Goal: Information Seeking & Learning: Check status

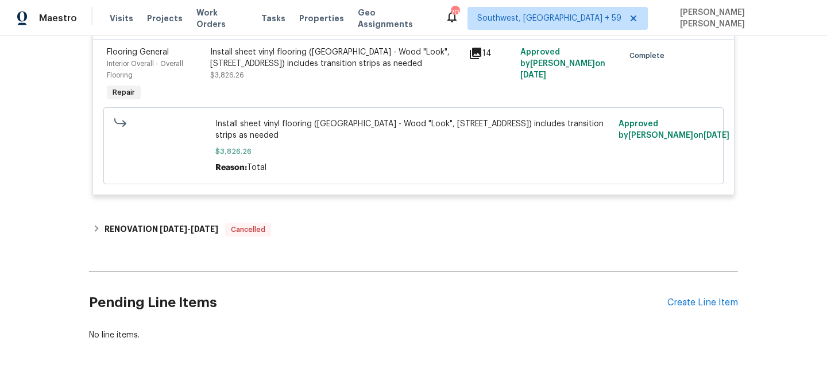
scroll to position [3288, 0]
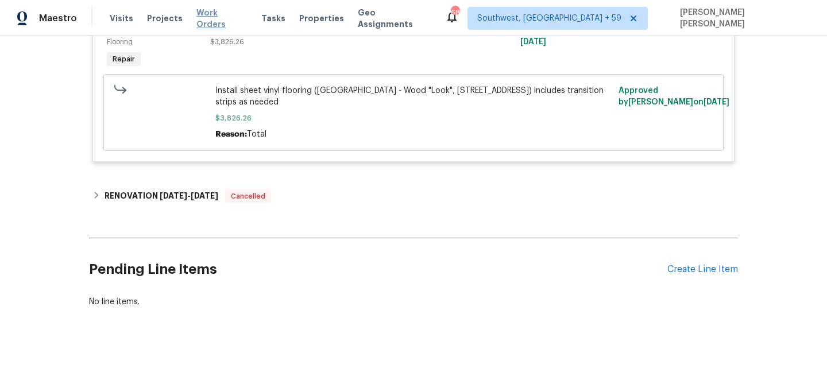
click at [205, 17] on span "Work Orders" at bounding box center [221, 18] width 51 height 23
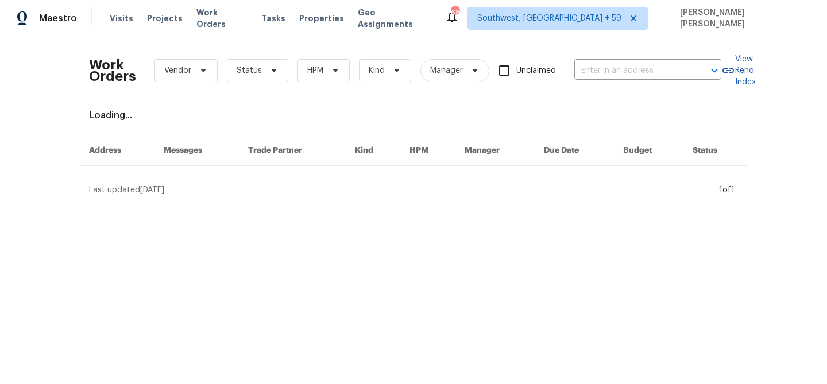
click at [615, 61] on div "Work Orders Vendor Status HPM Kind Manager Unclaimed ​" at bounding box center [405, 70] width 632 height 51
click at [616, 69] on input "text" at bounding box center [631, 71] width 115 height 18
paste input "408 Granada Calle Ct, Granbury, TX 76049"
type input "408 Granada Calle Ct, Granbury, TX 76049"
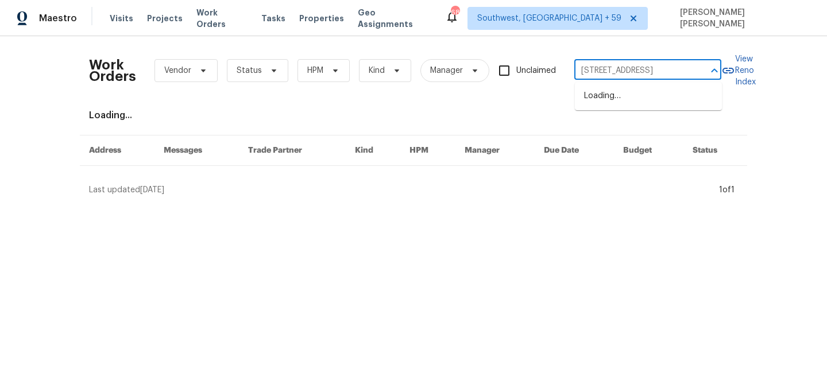
scroll to position [0, 53]
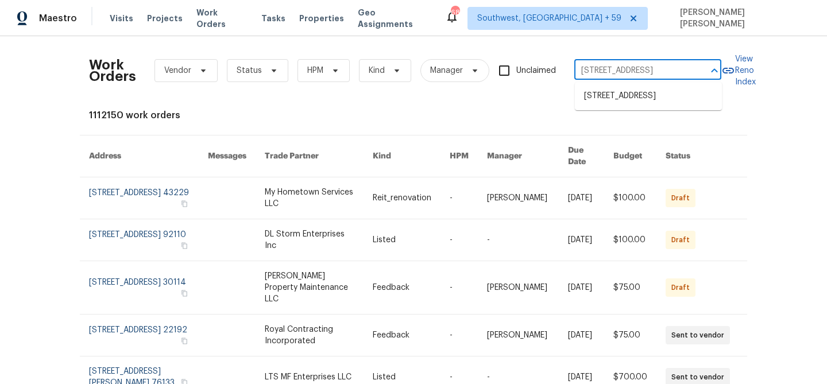
click at [621, 85] on ul "408 Granada Calle Ct, Granbury, TX 76049" at bounding box center [648, 96] width 147 height 28
click at [627, 101] on li "408 Granada Calle Ct, Granbury, TX 76049" at bounding box center [648, 96] width 147 height 19
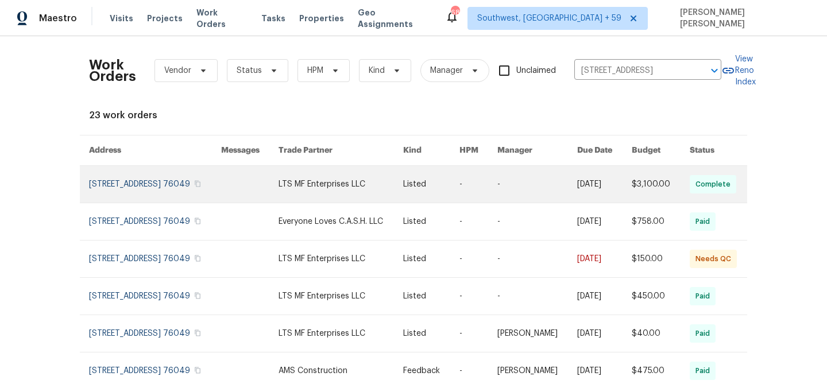
click at [599, 191] on link at bounding box center [604, 184] width 54 height 37
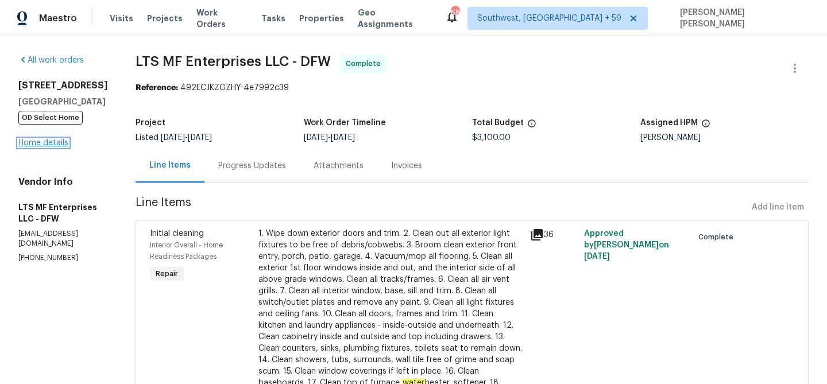
click at [30, 147] on link "Home details" at bounding box center [43, 143] width 50 height 8
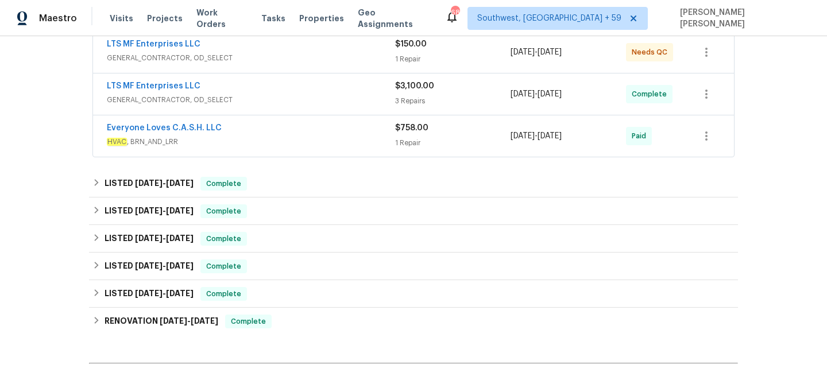
scroll to position [200, 0]
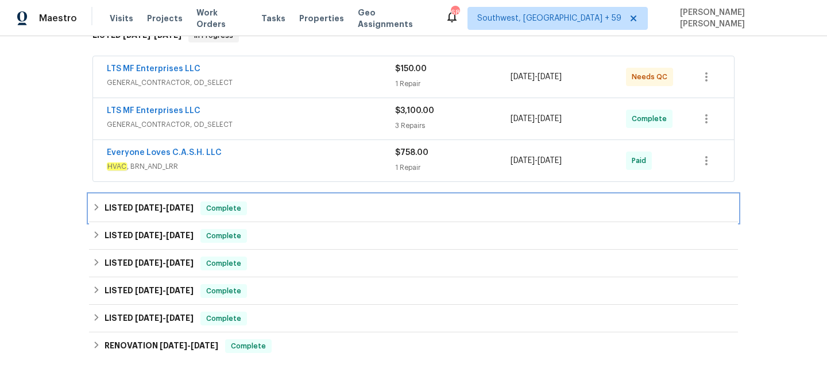
click at [258, 207] on div "LISTED 4/15/25 - 4/19/25 Complete" at bounding box center [413, 209] width 642 height 14
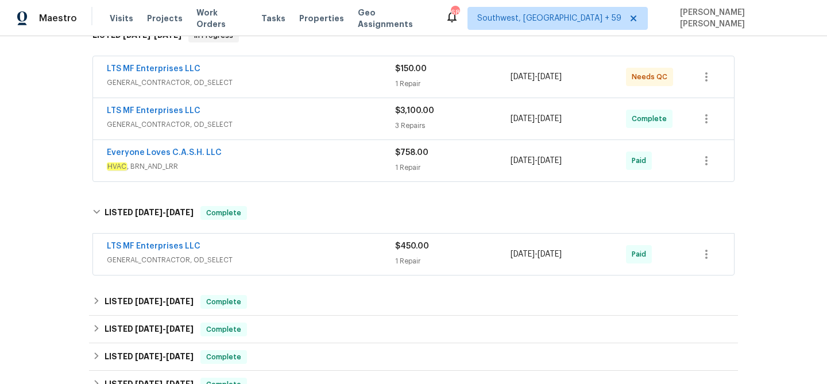
click at [287, 246] on div "LTS MF Enterprises LLC" at bounding box center [251, 248] width 288 height 14
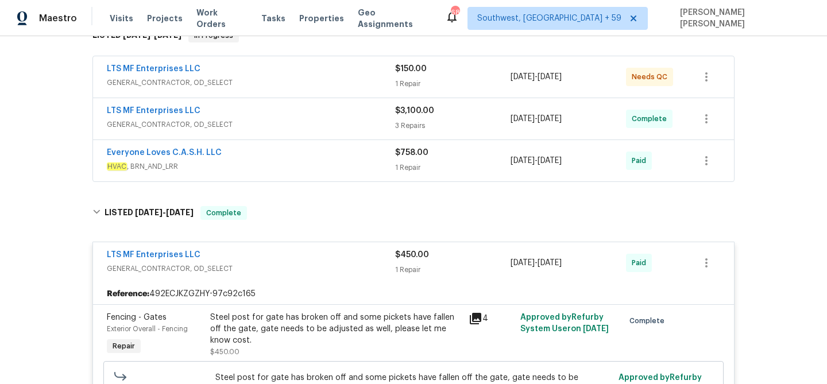
click at [334, 167] on span "HVAC , BRN_AND_LRR" at bounding box center [251, 166] width 288 height 11
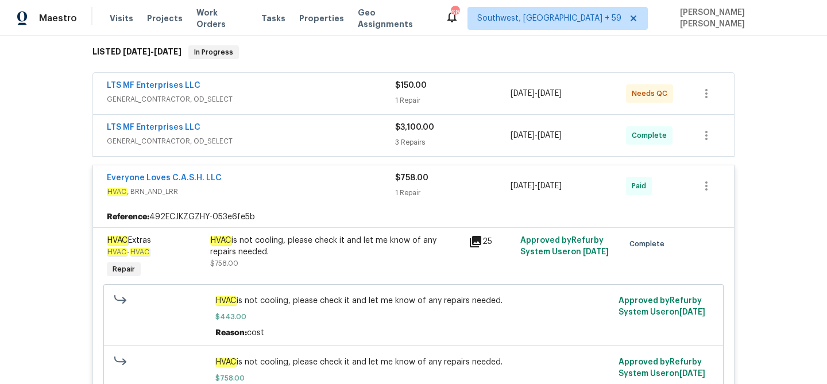
scroll to position [177, 0]
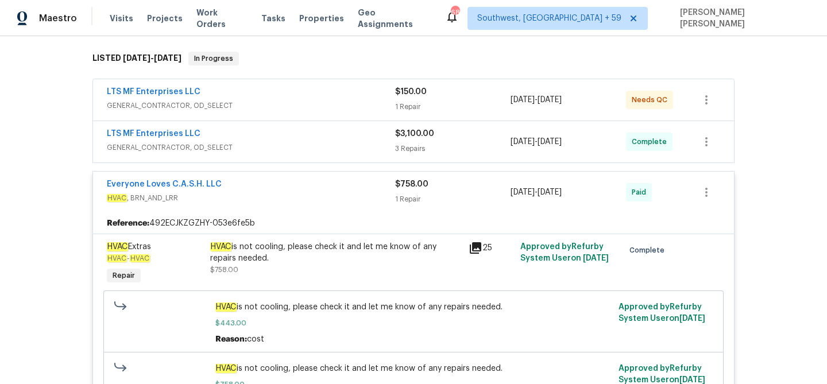
click at [348, 142] on span "GENERAL_CONTRACTOR, OD_SELECT" at bounding box center [251, 147] width 288 height 11
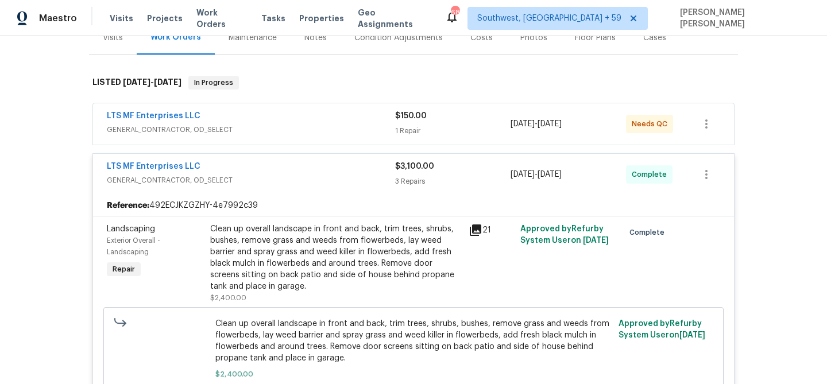
scroll to position [136, 0]
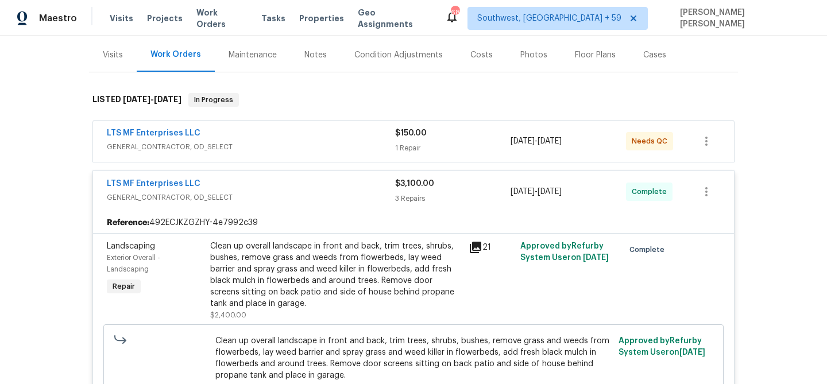
click at [348, 142] on span "GENERAL_CONTRACTOR, OD_SELECT" at bounding box center [251, 146] width 288 height 11
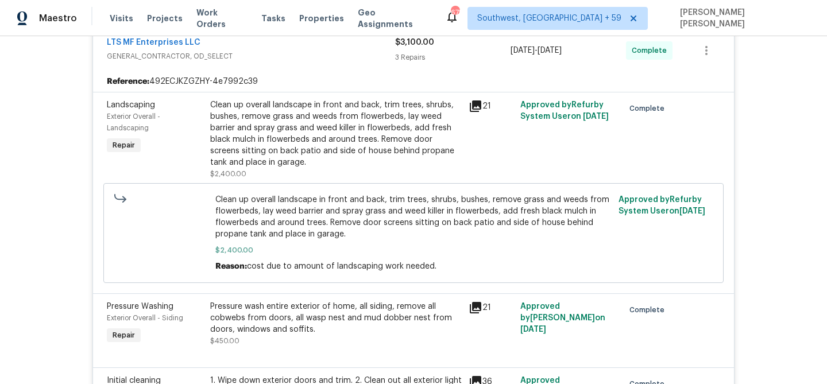
scroll to position [372, 0]
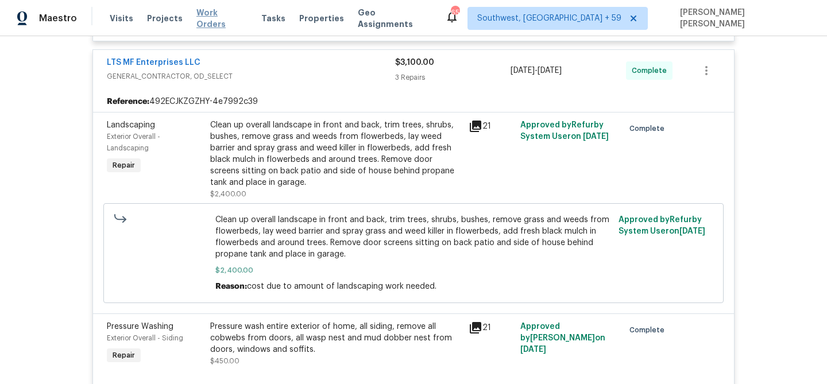
click at [211, 15] on span "Work Orders" at bounding box center [221, 18] width 51 height 23
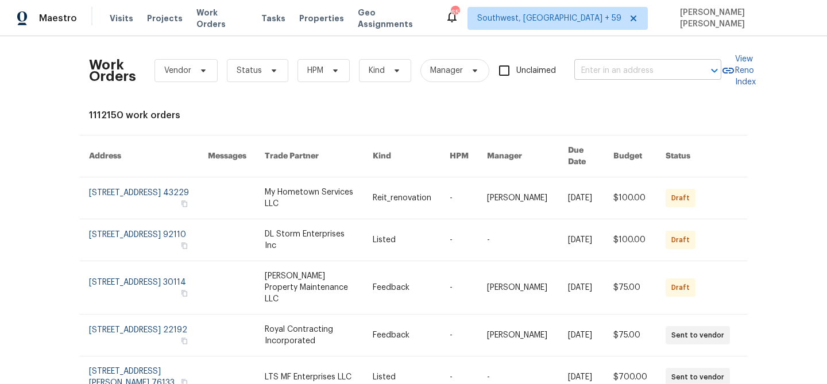
click at [685, 76] on input "text" at bounding box center [631, 71] width 115 height 18
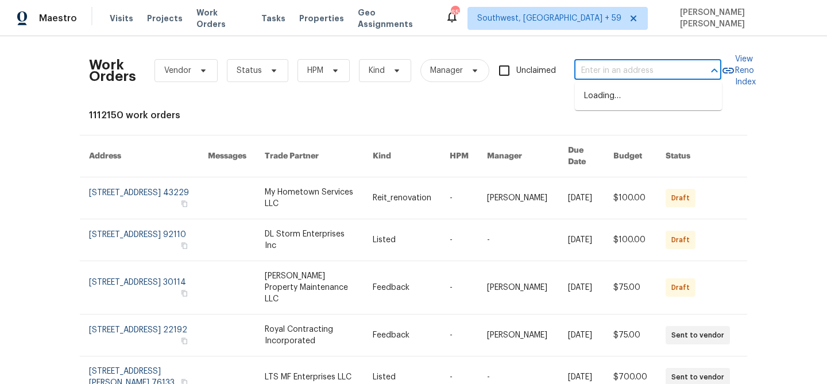
paste input "145 Beckett Ln, Columbia, SC 29223"
type input "145 Beckett Ln, Columbia, SC 29223"
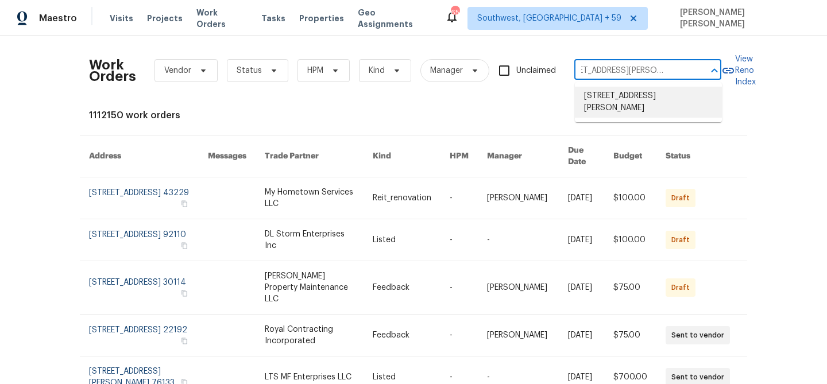
click at [671, 98] on li "145 Beckett Ln, Columbia, SC 29223" at bounding box center [648, 102] width 147 height 31
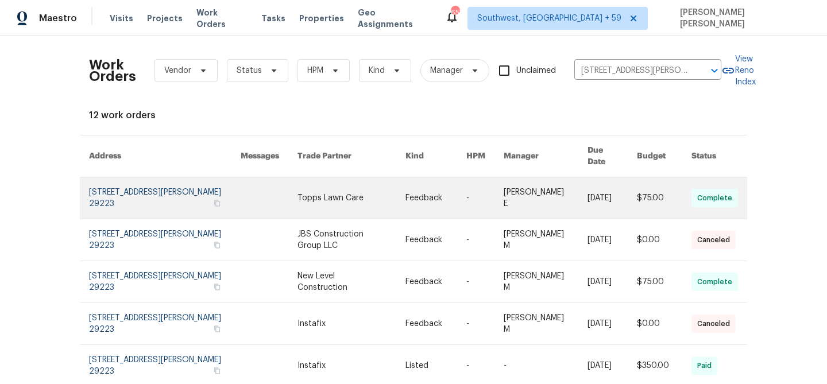
click at [614, 190] on link at bounding box center [611, 197] width 49 height 41
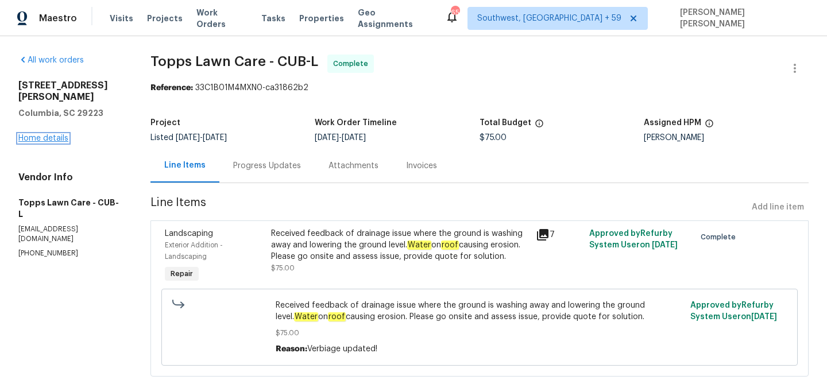
click at [58, 134] on link "Home details" at bounding box center [43, 138] width 50 height 8
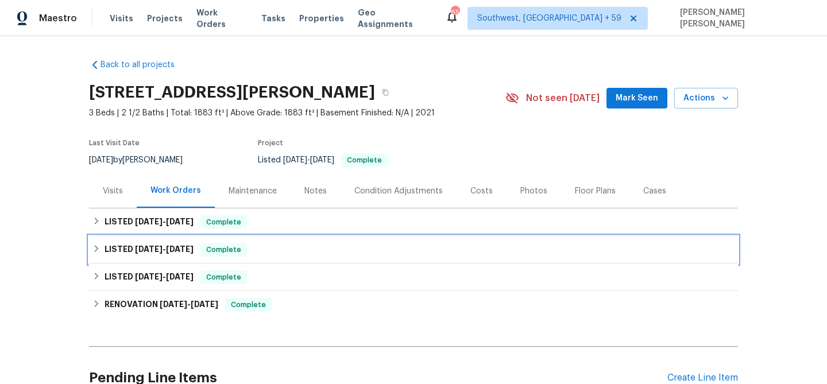
click at [255, 254] on div "LISTED 6/23/25 - 7/8/25 Complete" at bounding box center [413, 250] width 642 height 14
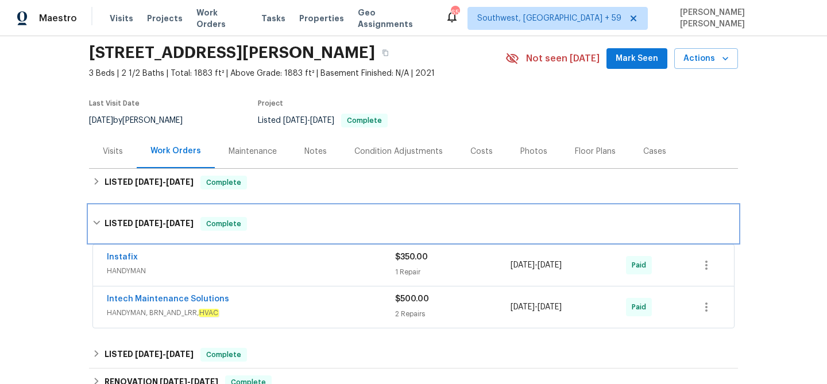
scroll to position [51, 0]
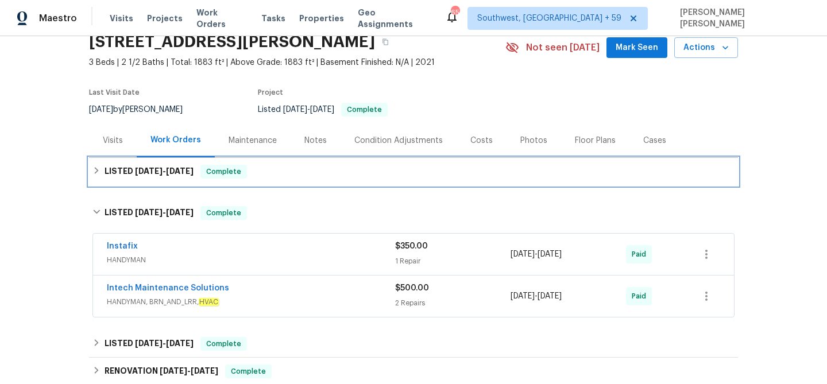
click at [300, 169] on div "LISTED 7/17/25 - 8/11/25 Complete" at bounding box center [413, 172] width 642 height 14
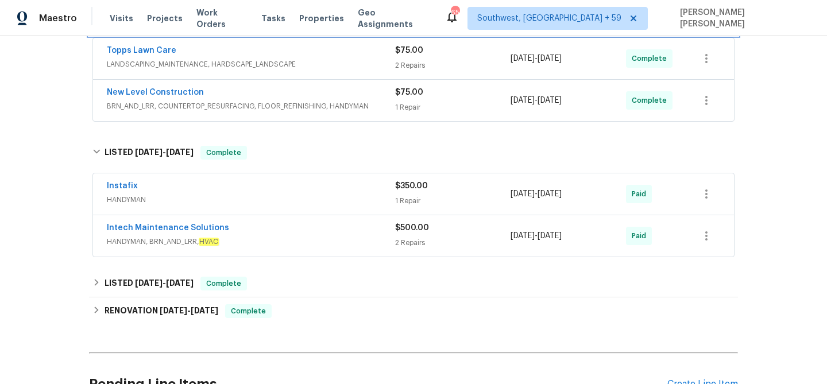
scroll to position [262, 0]
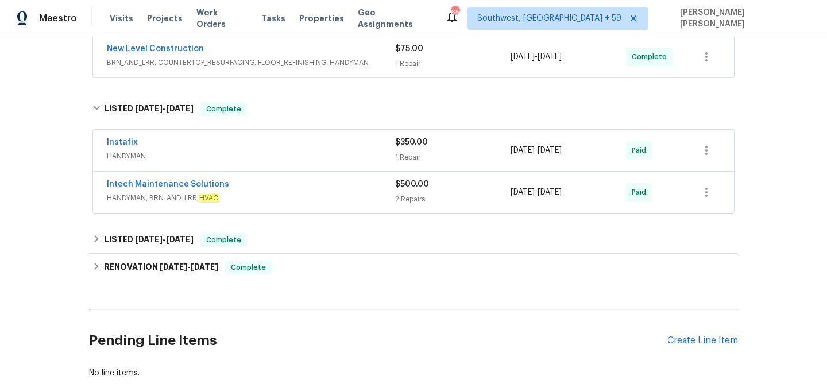
click at [297, 188] on div "Intech Maintenance Solutions" at bounding box center [251, 186] width 288 height 14
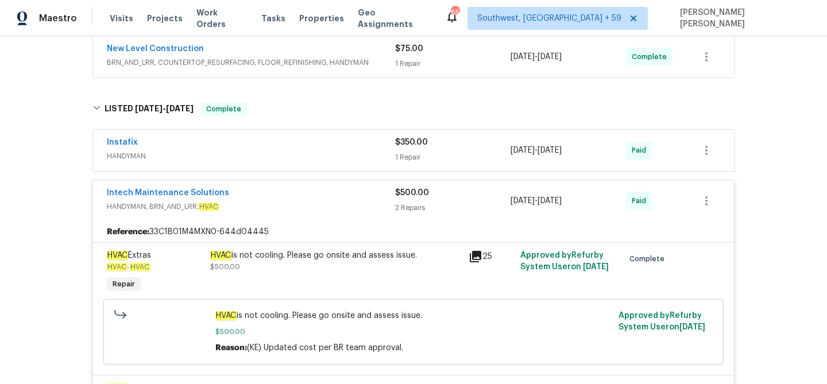
click at [327, 148] on div "Instafix" at bounding box center [251, 144] width 288 height 14
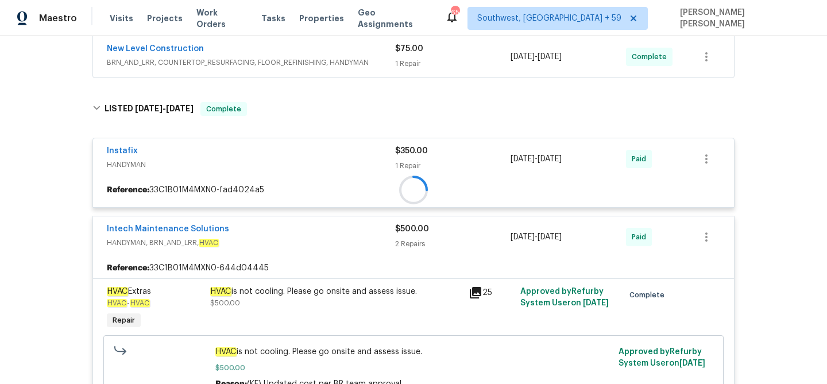
scroll to position [218, 0]
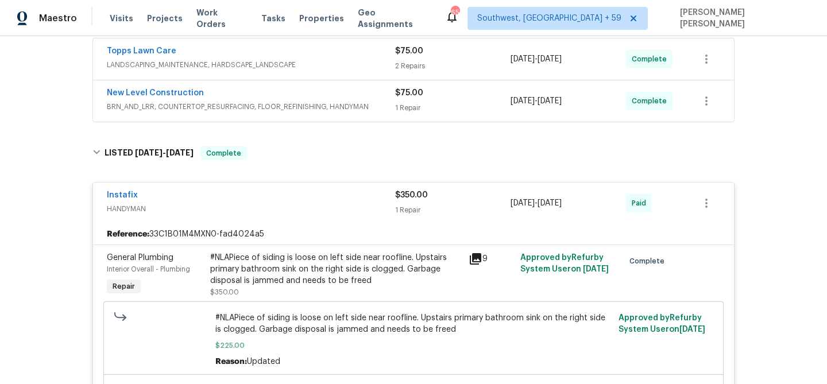
click at [361, 88] on div "New Level Construction" at bounding box center [251, 94] width 288 height 14
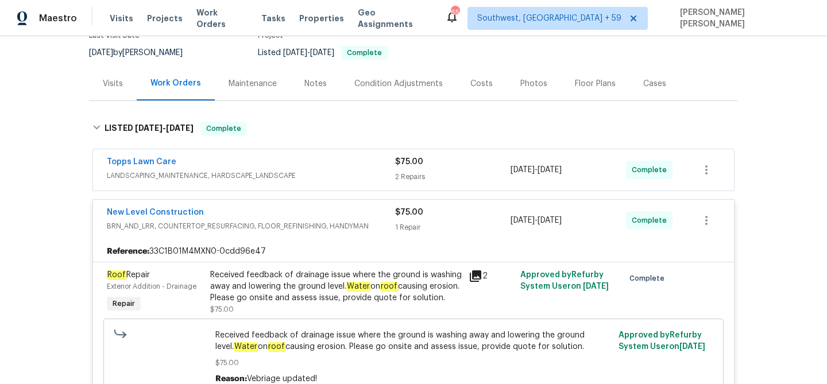
scroll to position [111, 0]
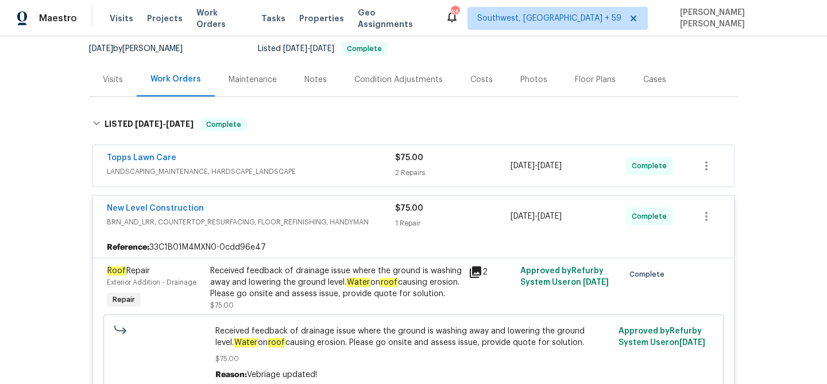
click at [350, 161] on div "Topps Lawn Care" at bounding box center [251, 159] width 288 height 14
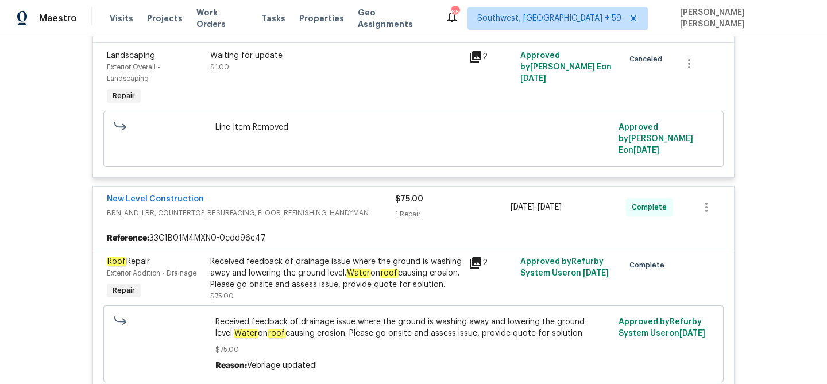
scroll to position [442, 0]
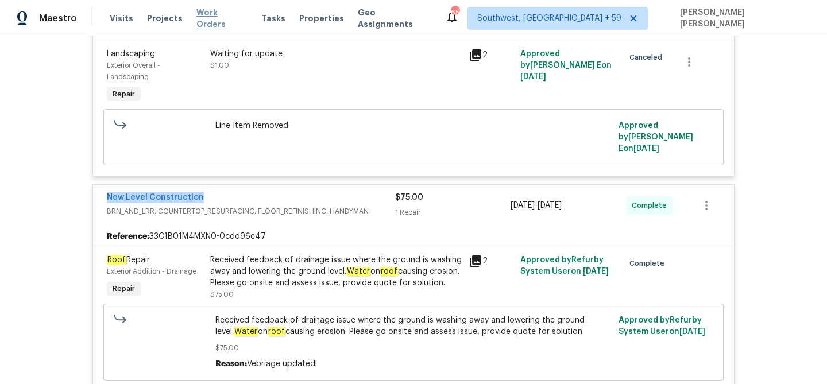
click at [206, 17] on span "Work Orders" at bounding box center [221, 18] width 51 height 23
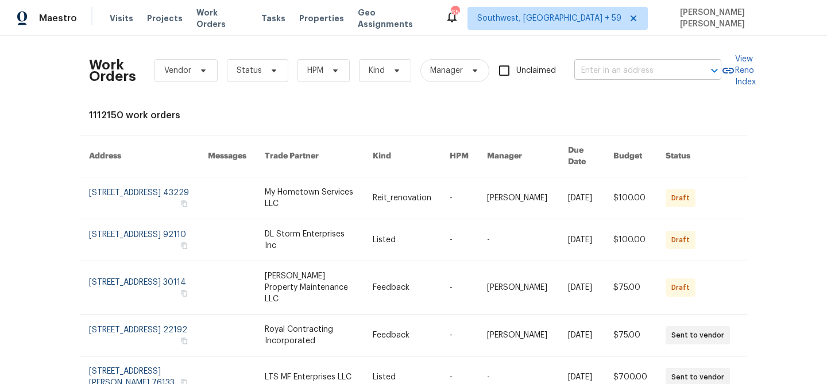
click at [616, 78] on input "text" at bounding box center [631, 71] width 115 height 18
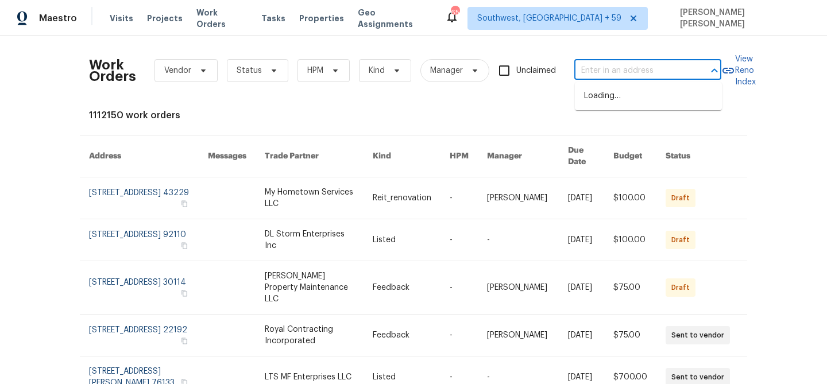
paste input "1004 Carlisle St, Raleigh, NC 27610"
type input "1004 Carlisle St, Raleigh, NC 27610"
click at [625, 97] on li "1004 Carlisle St, Raleigh, NC 27610" at bounding box center [648, 96] width 147 height 19
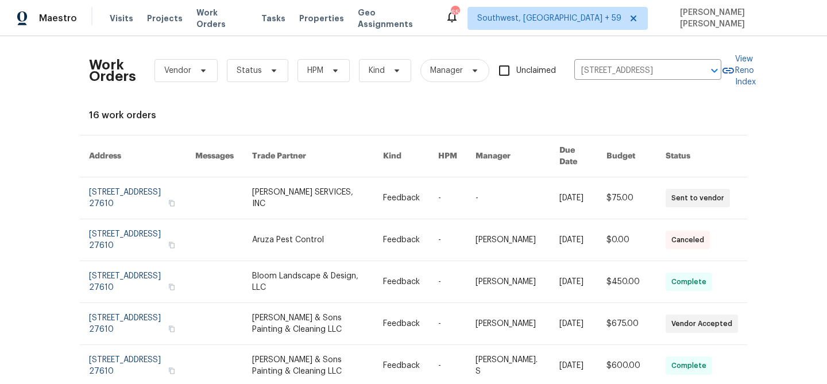
click at [578, 186] on link at bounding box center [582, 197] width 47 height 41
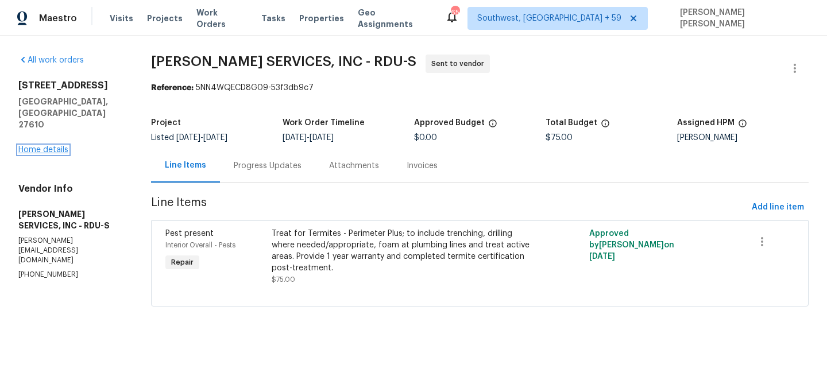
click at [59, 146] on link "Home details" at bounding box center [43, 150] width 50 height 8
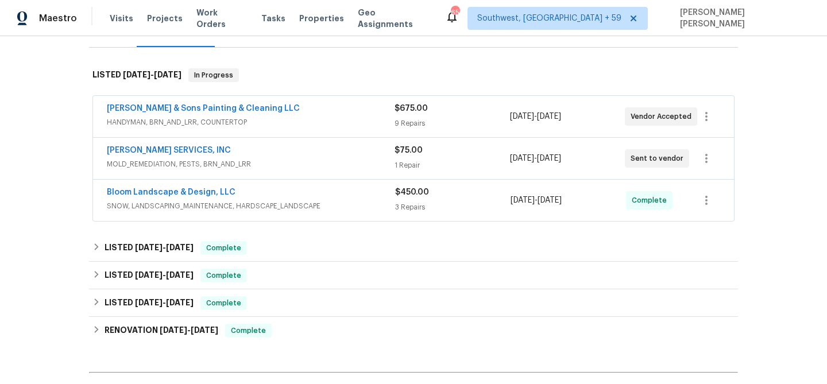
scroll to position [165, 0]
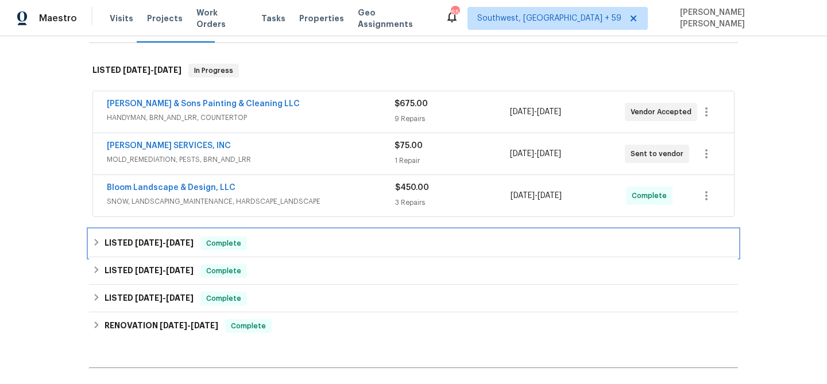
click at [222, 235] on div "LISTED 7/25/25 - 8/7/25 Complete" at bounding box center [413, 244] width 649 height 28
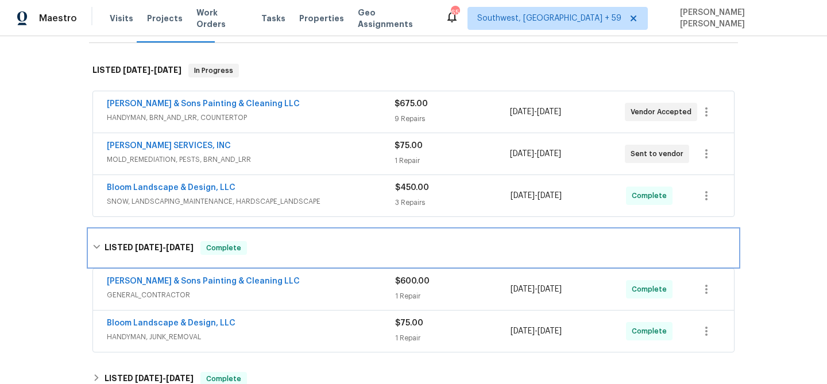
scroll to position [310, 0]
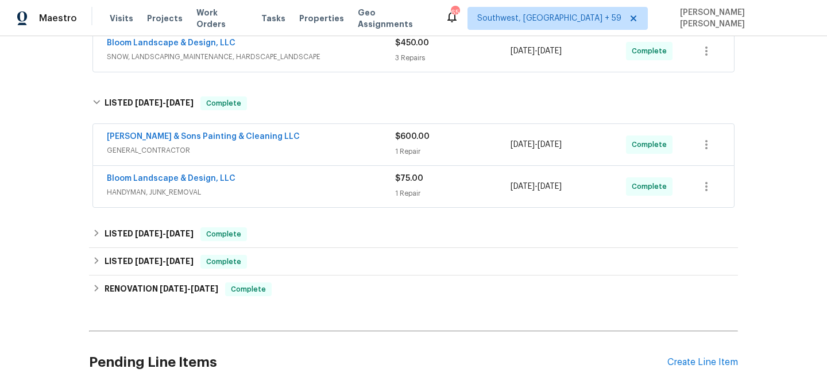
click at [314, 189] on span "HANDYMAN, JUNK_REMOVAL" at bounding box center [251, 192] width 288 height 11
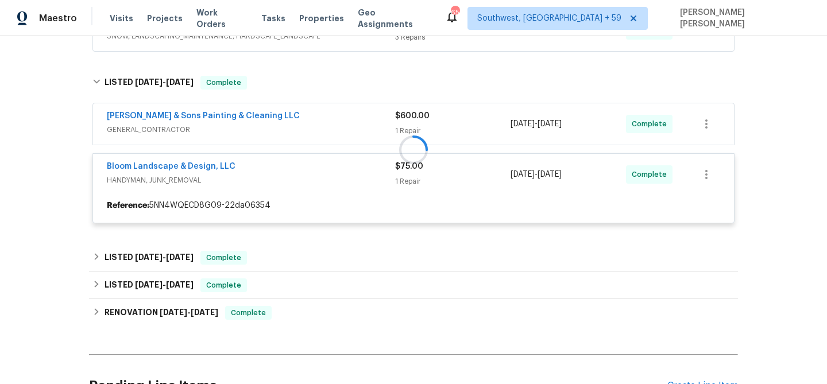
scroll to position [333, 0]
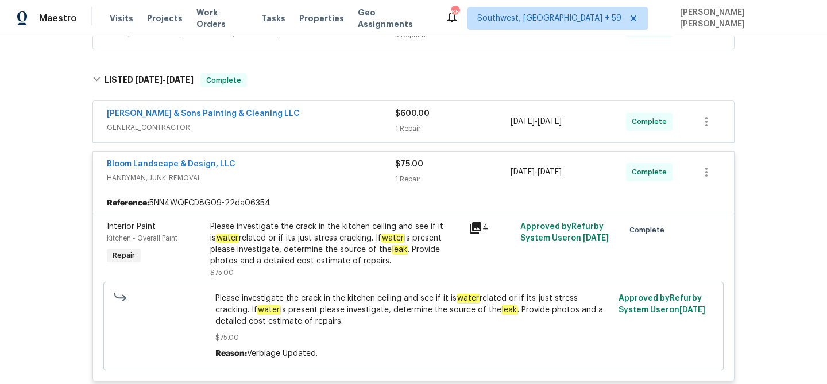
click at [351, 122] on span "GENERAL_CONTRACTOR" at bounding box center [251, 127] width 288 height 11
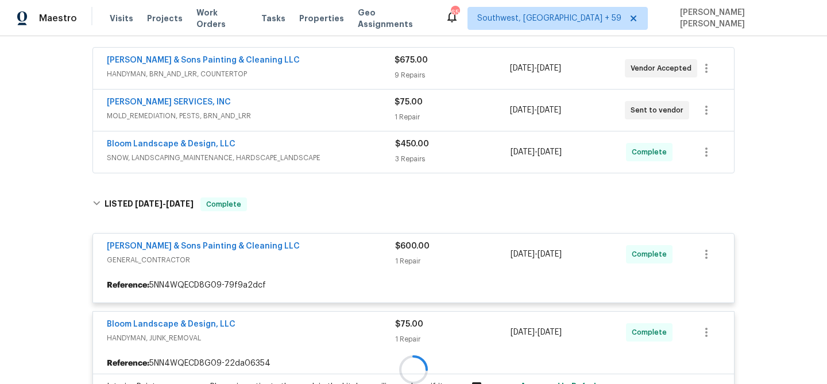
scroll to position [208, 0]
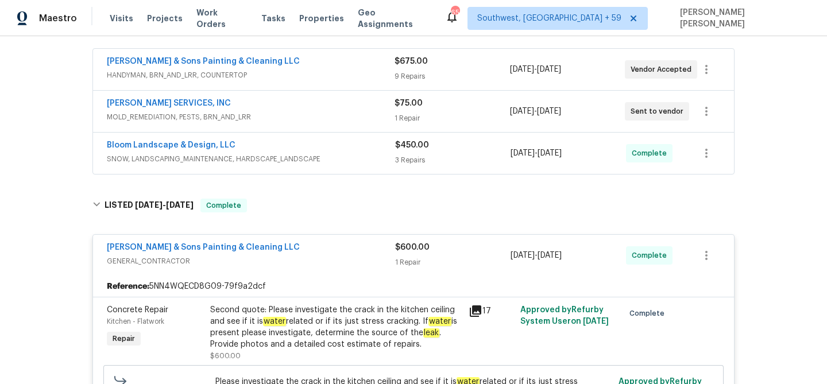
click at [358, 160] on span "SNOW, LANDSCAPING_MAINTENANCE, HARDSCAPE_LANDSCAPE" at bounding box center [251, 158] width 288 height 11
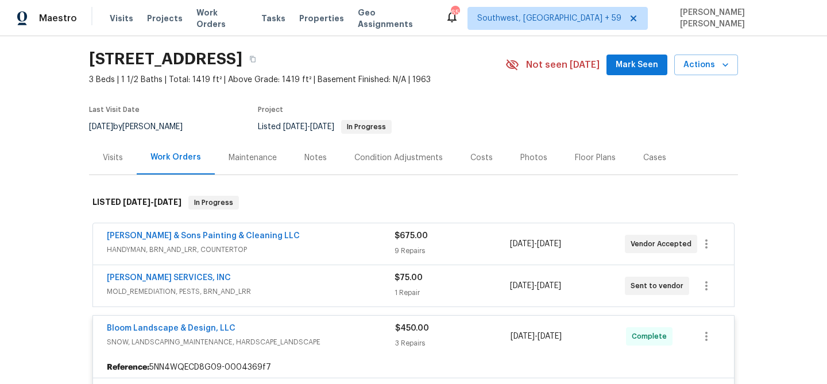
scroll to position [0, 0]
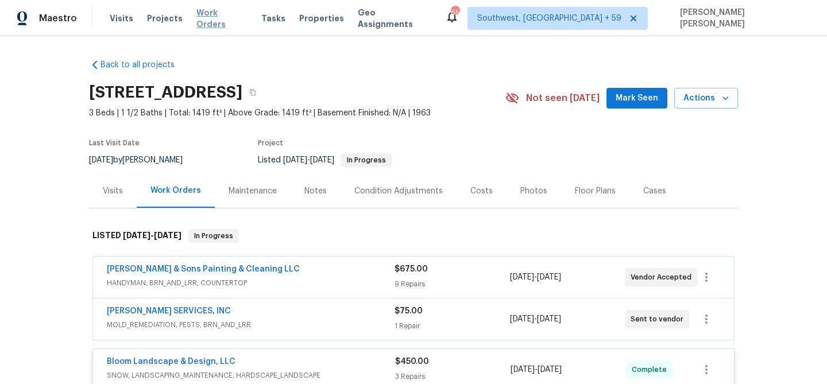
click at [219, 14] on span "Work Orders" at bounding box center [221, 18] width 51 height 23
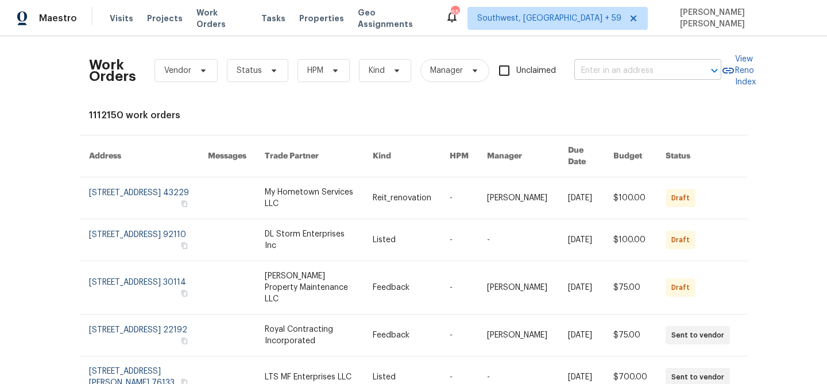
click at [622, 71] on input "text" at bounding box center [631, 71] width 115 height 18
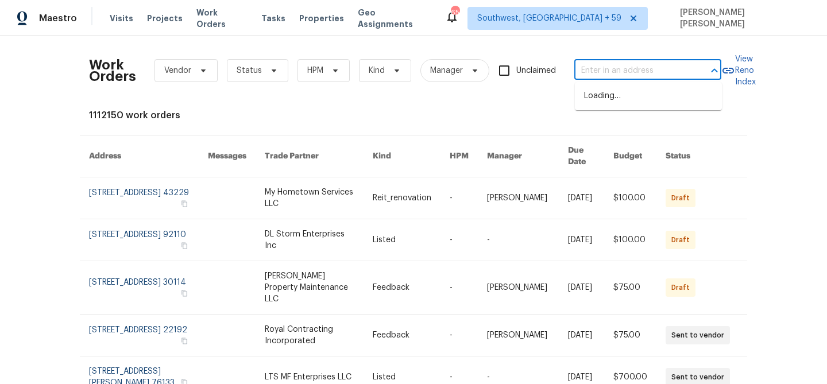
paste input "206 Collegiate Cir, Durham, NC 27713"
type input "206 Collegiate Cir, Durham, NC 27713"
click at [628, 100] on li "206 Collegiate Cir, Durham, NC 27713" at bounding box center [648, 96] width 147 height 19
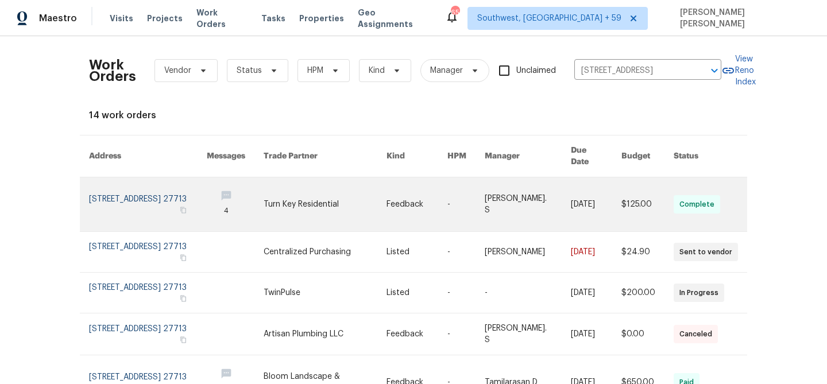
click at [571, 188] on link at bounding box center [596, 204] width 51 height 54
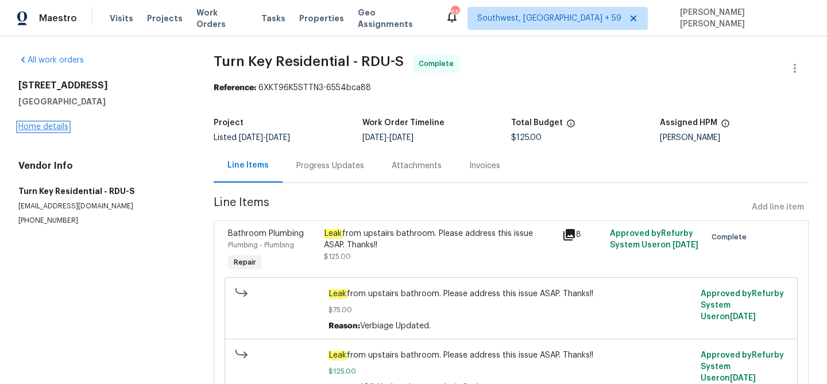
click at [48, 129] on link "Home details" at bounding box center [43, 127] width 50 height 8
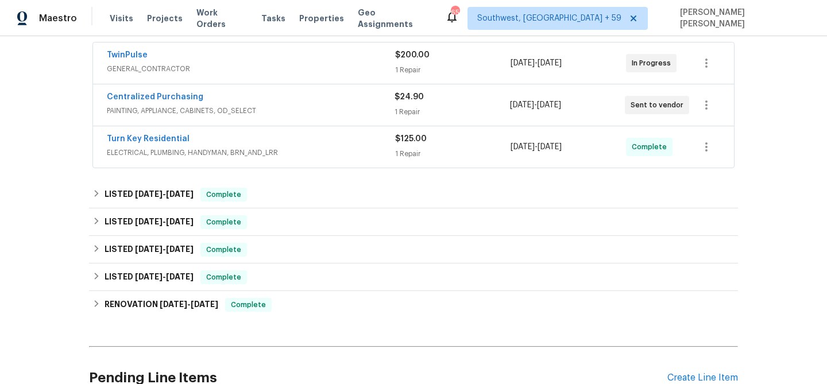
scroll to position [222, 0]
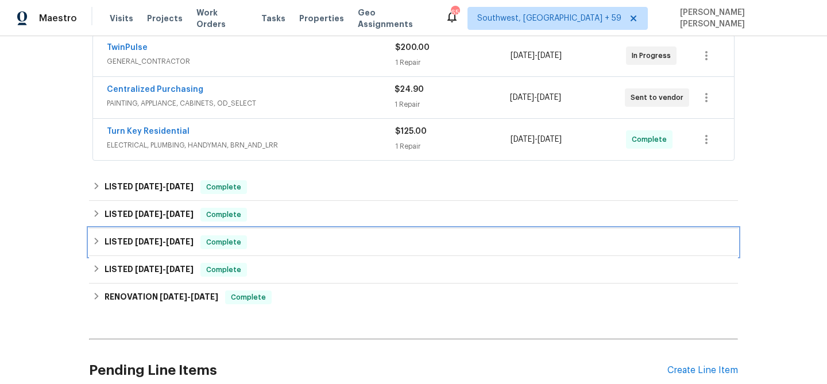
click at [194, 235] on h6 "LISTED 3/13/25 - 3/17/25" at bounding box center [149, 242] width 89 height 14
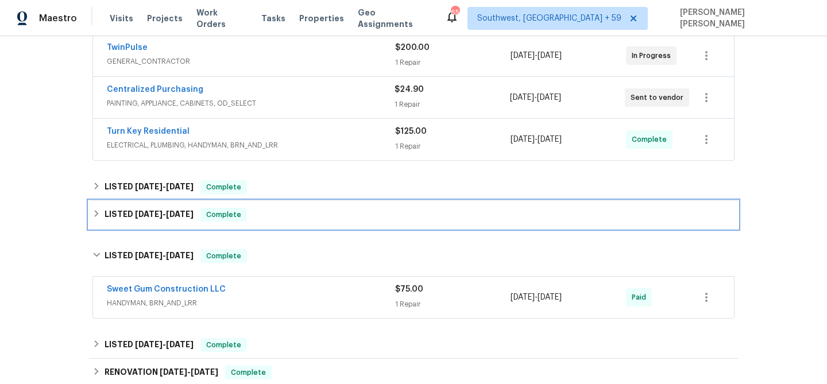
click at [224, 216] on span "Complete" at bounding box center [224, 214] width 44 height 11
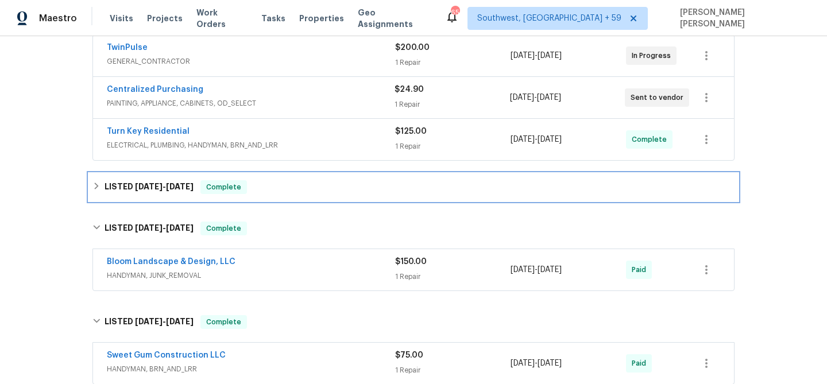
click at [267, 180] on div "LISTED 7/16/25 - 7/25/25 Complete" at bounding box center [413, 187] width 649 height 28
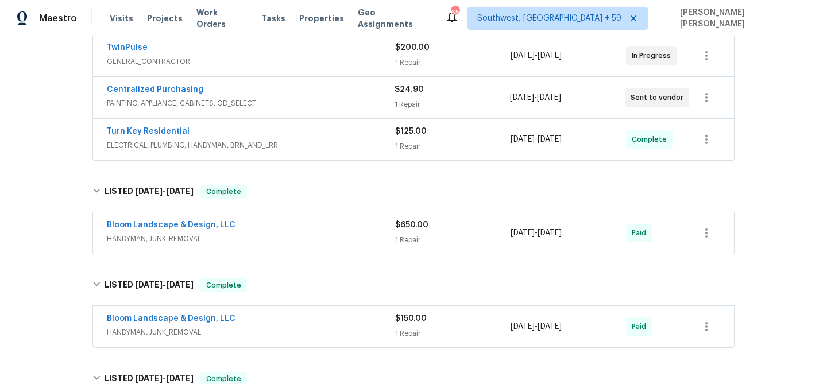
click at [323, 154] on div "Turn Key Residential ELECTRICAL, PLUMBING, HANDYMAN, BRN_AND_LRR $125.00 1 Repa…" at bounding box center [413, 139] width 641 height 41
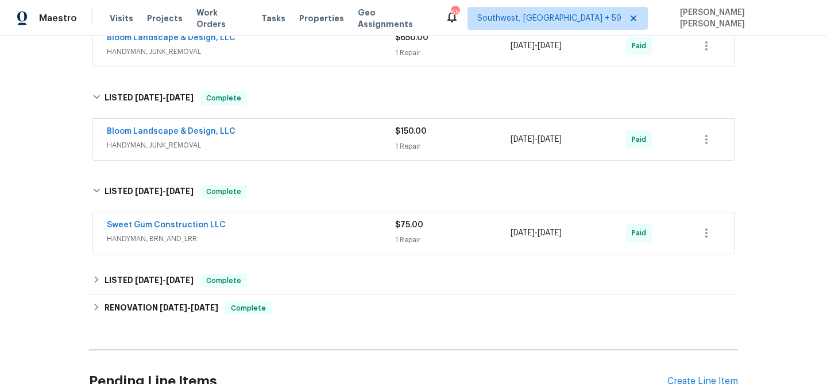
scroll to position [412, 0]
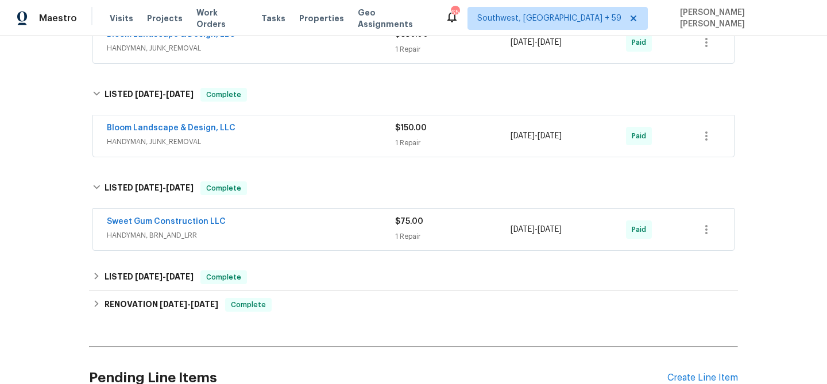
click at [338, 218] on div "Sweet Gum Construction LLC" at bounding box center [251, 223] width 288 height 14
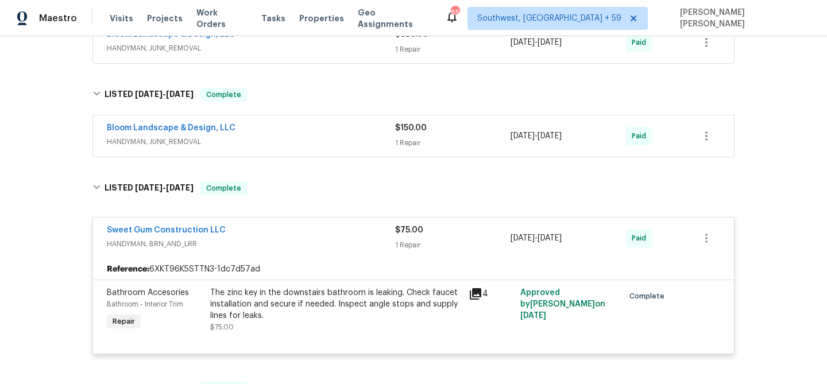
scroll to position [428, 0]
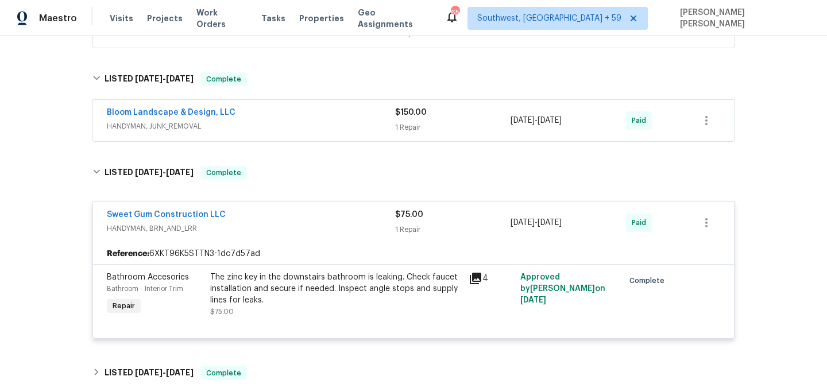
click at [377, 113] on div "Bloom Landscape & Design, LLC" at bounding box center [251, 114] width 288 height 14
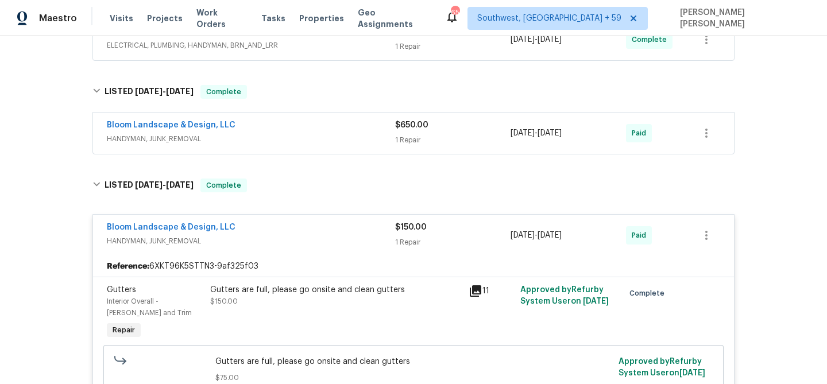
click at [370, 126] on div "Bloom Landscape & Design, LLC" at bounding box center [251, 126] width 288 height 14
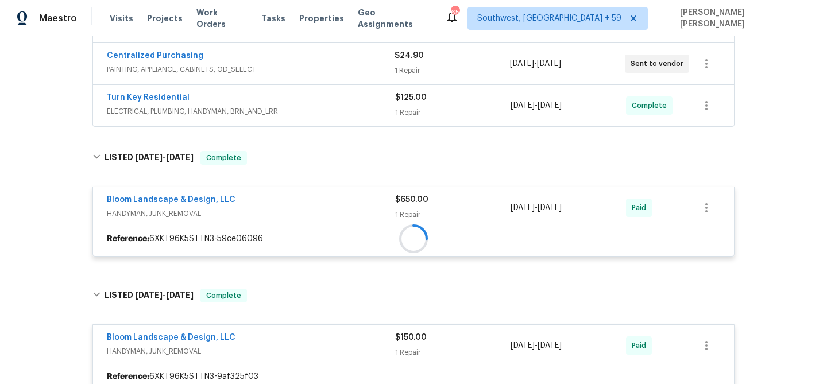
scroll to position [150, 0]
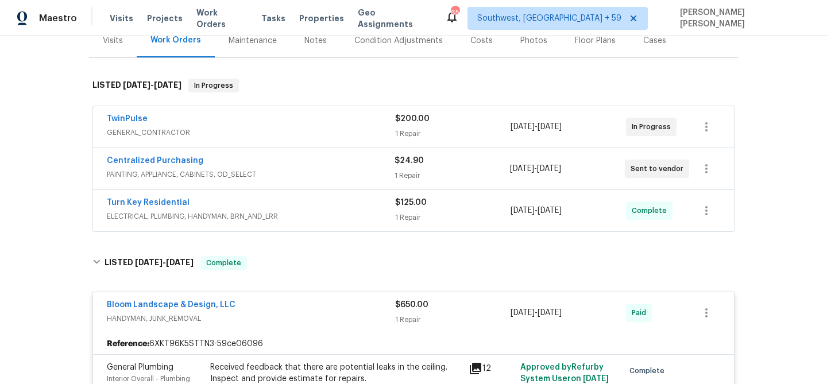
click at [368, 211] on span "ELECTRICAL, PLUMBING, HANDYMAN, BRN_AND_LRR" at bounding box center [251, 216] width 288 height 11
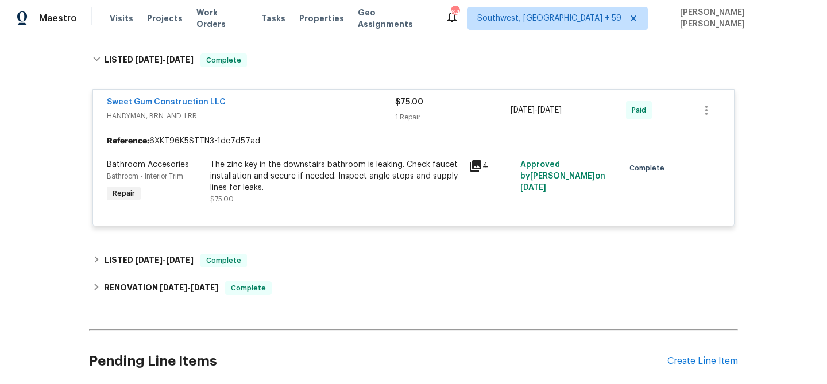
scroll to position [1188, 0]
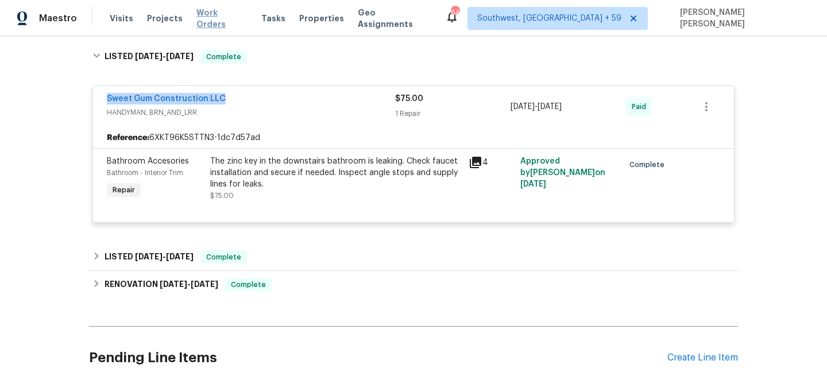
click at [216, 15] on span "Work Orders" at bounding box center [221, 18] width 51 height 23
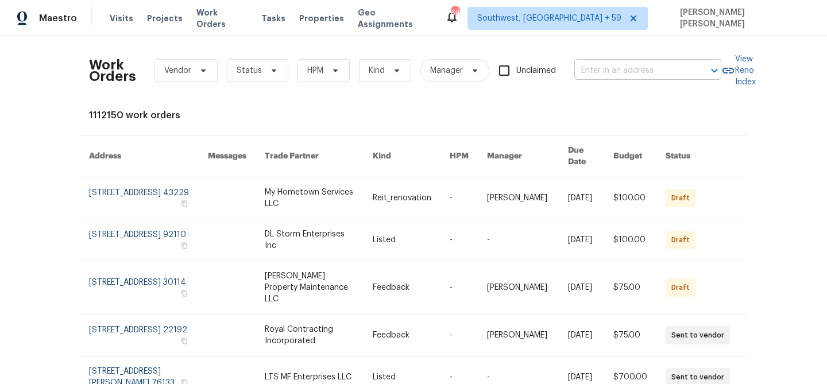
click at [646, 64] on input "text" at bounding box center [631, 71] width 115 height 18
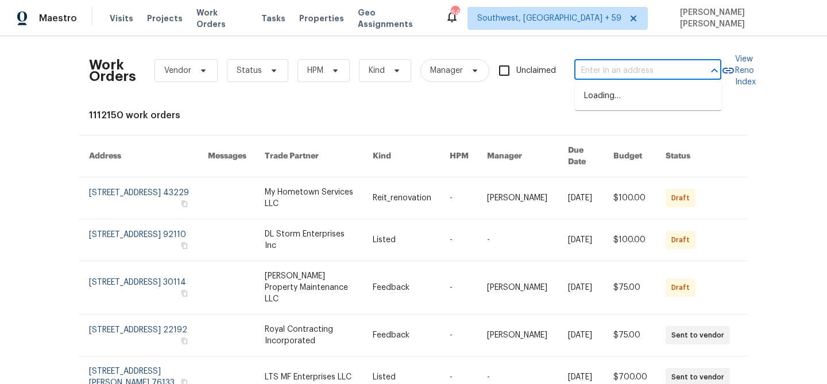
paste input "2318 Vincent Rd, Orlando, FL 32817"
type input "2318 Vincent Rd, Orlando, FL 32817"
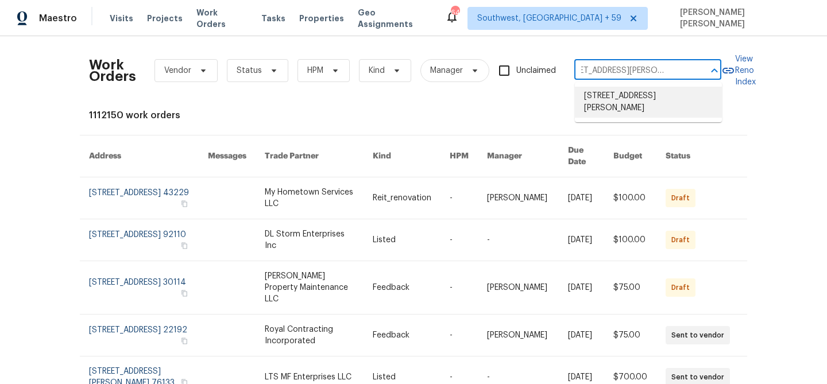
click at [653, 102] on li "2318 Vincent Rd, Orlando, FL 32817" at bounding box center [648, 102] width 147 height 31
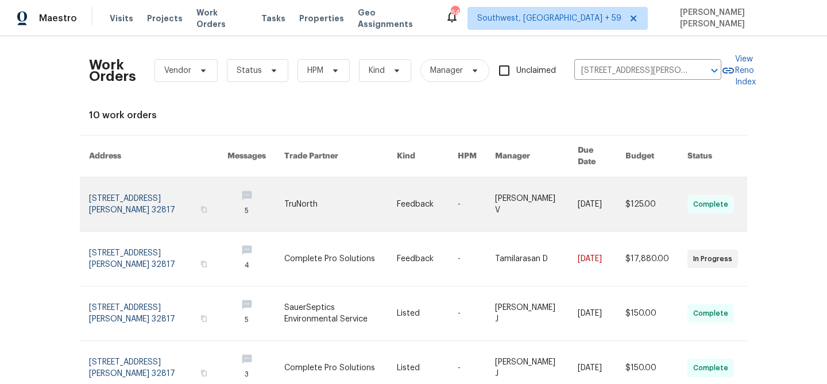
click at [621, 192] on td "$125.00" at bounding box center [647, 204] width 62 height 55
click at [384, 202] on link at bounding box center [340, 204] width 113 height 54
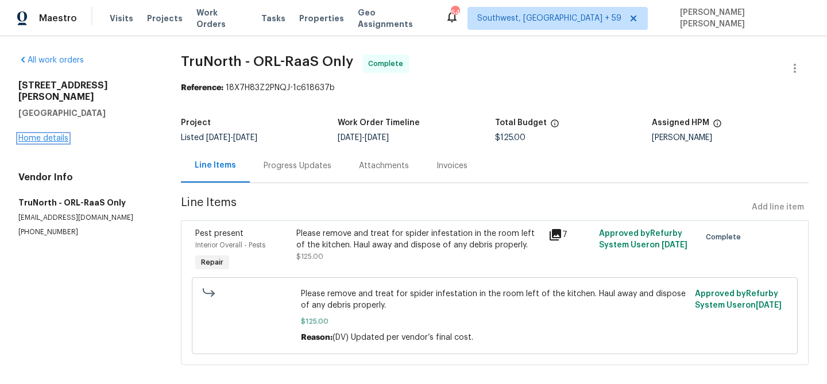
click at [41, 134] on link "Home details" at bounding box center [43, 138] width 50 height 8
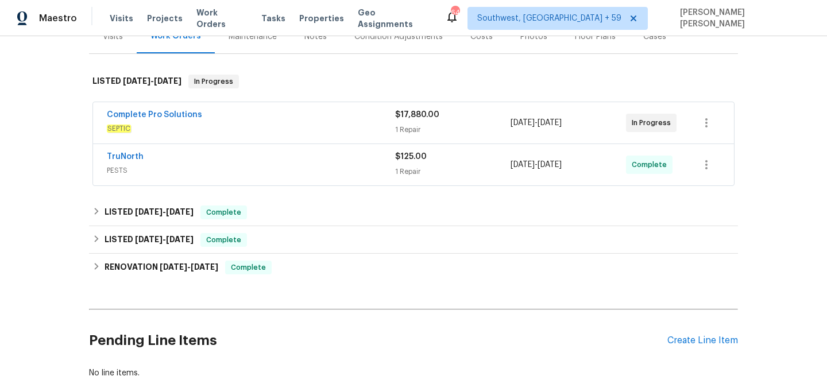
scroll to position [167, 0]
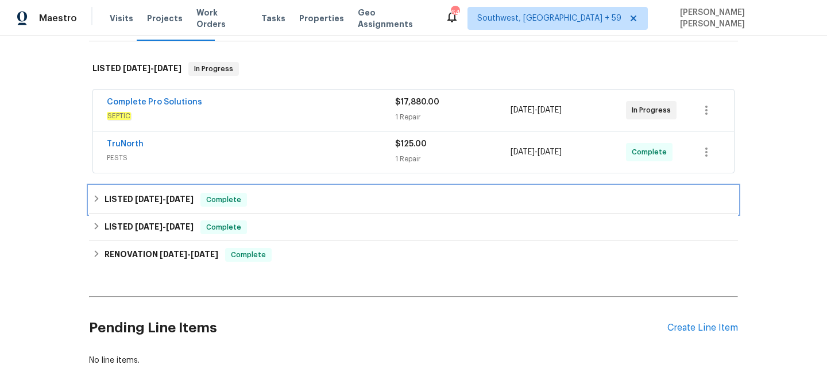
click at [245, 203] on div "LISTED 6/5/25 - 6/9/25 Complete" at bounding box center [413, 200] width 642 height 14
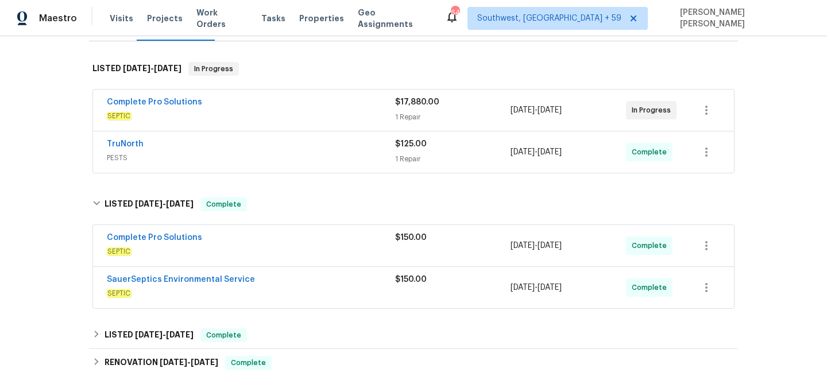
click at [318, 282] on div "SauerSeptics Environmental Service" at bounding box center [251, 281] width 288 height 14
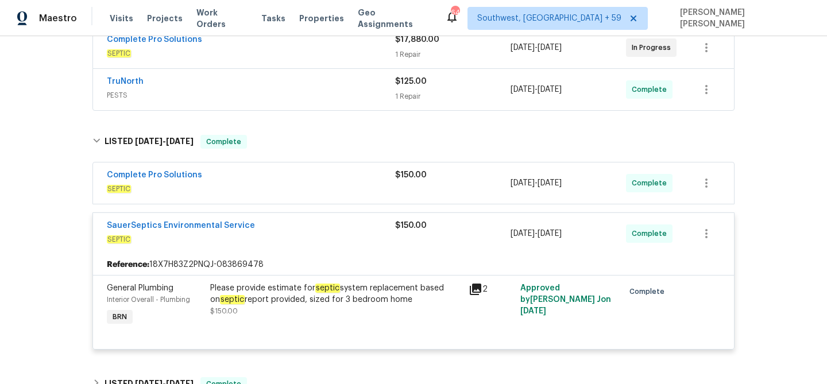
scroll to position [235, 0]
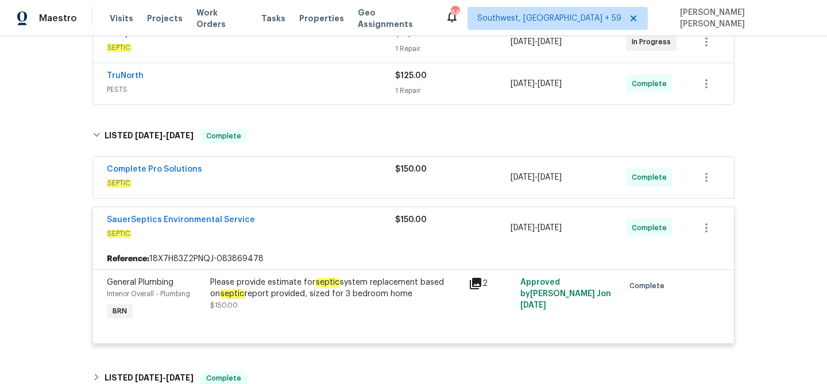
click at [346, 173] on div "Complete Pro Solutions" at bounding box center [251, 171] width 288 height 14
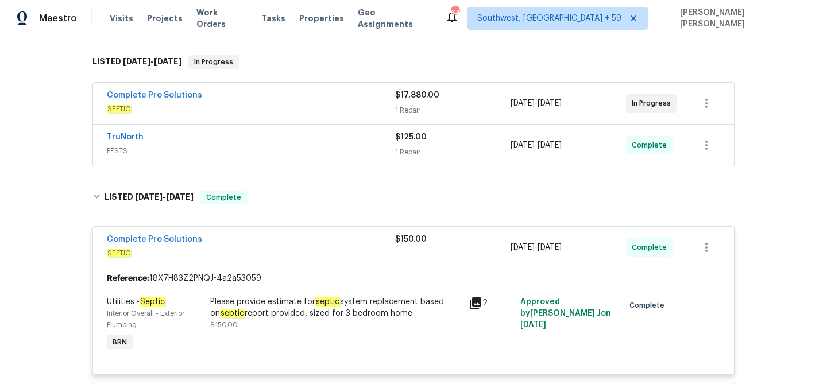
scroll to position [163, 0]
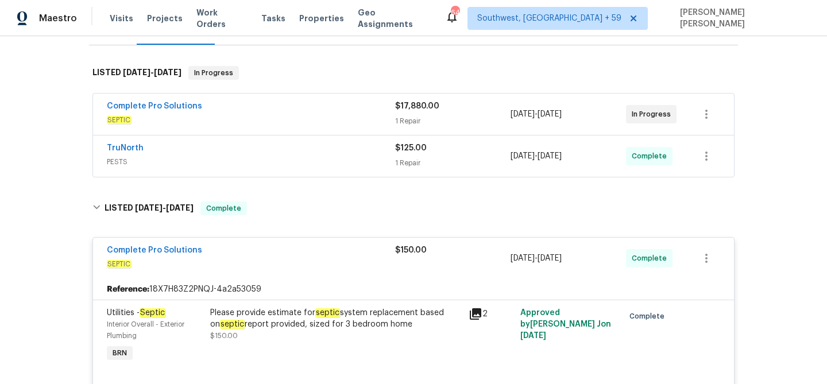
click at [357, 151] on div "TruNorth" at bounding box center [251, 149] width 288 height 14
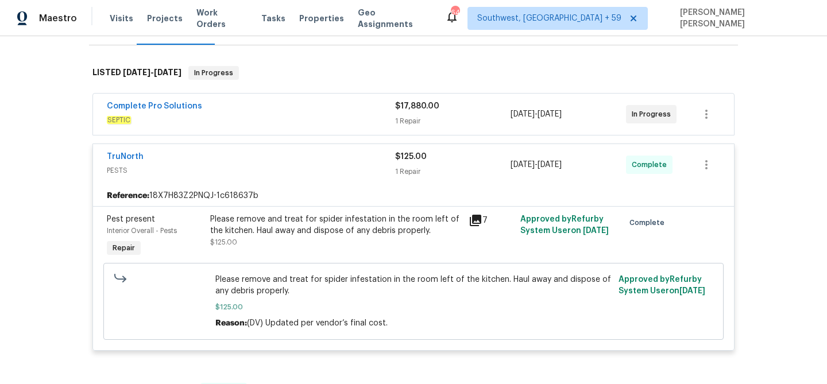
click at [289, 117] on span "SEPTIC" at bounding box center [251, 119] width 288 height 11
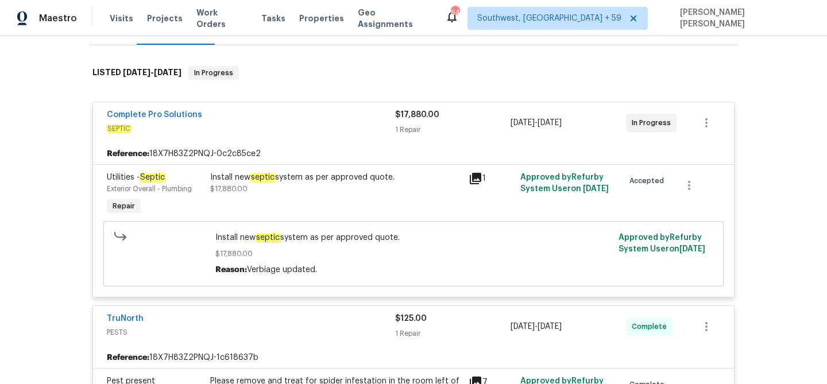
click at [289, 117] on div "Complete Pro Solutions" at bounding box center [251, 116] width 288 height 14
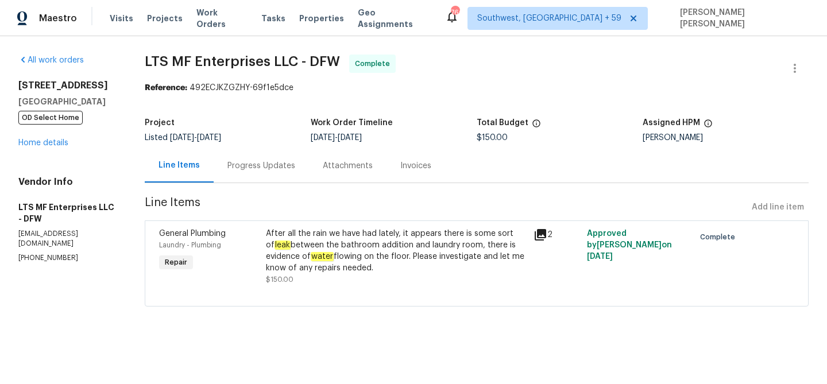
click at [287, 164] on div "Progress Updates" at bounding box center [261, 165] width 68 height 11
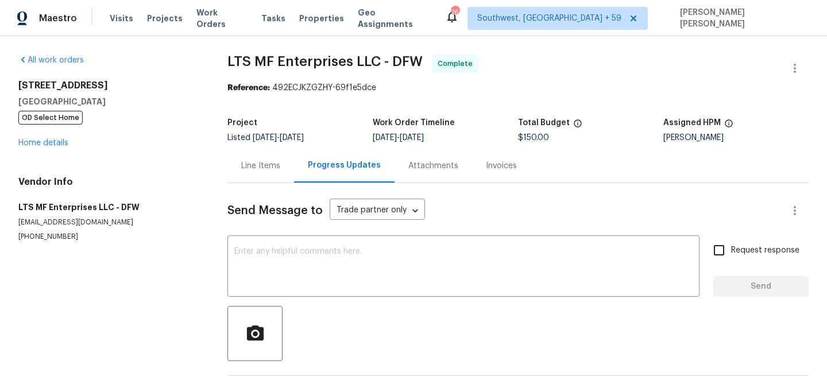
scroll to position [42, 0]
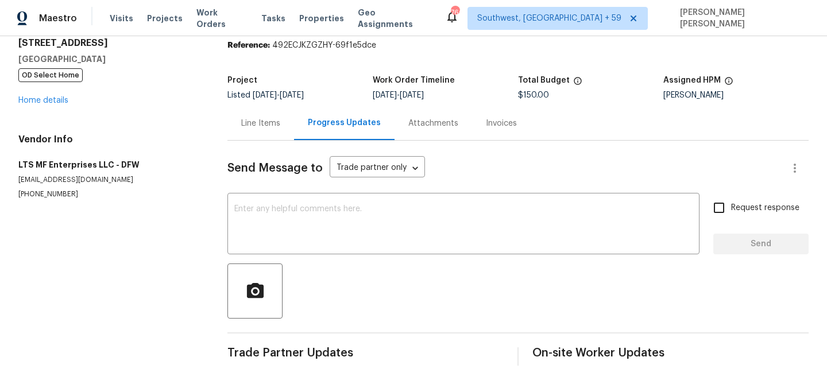
click at [269, 130] on div "Line Items" at bounding box center [260, 123] width 67 height 34
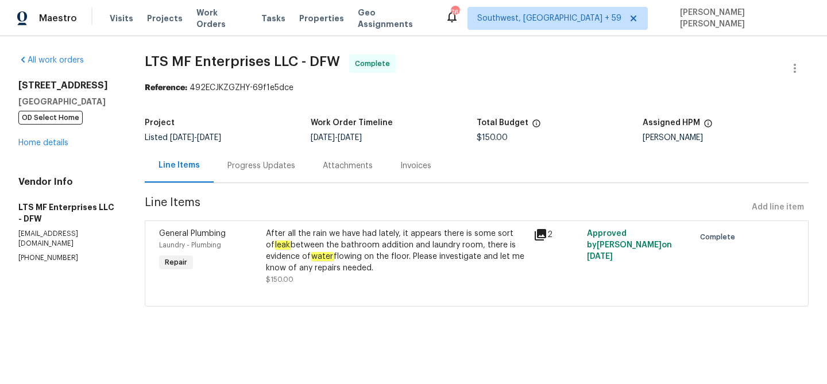
click at [327, 239] on div "After all the rain we have had lately, it appears there is some sort of leak be…" at bounding box center [396, 251] width 261 height 46
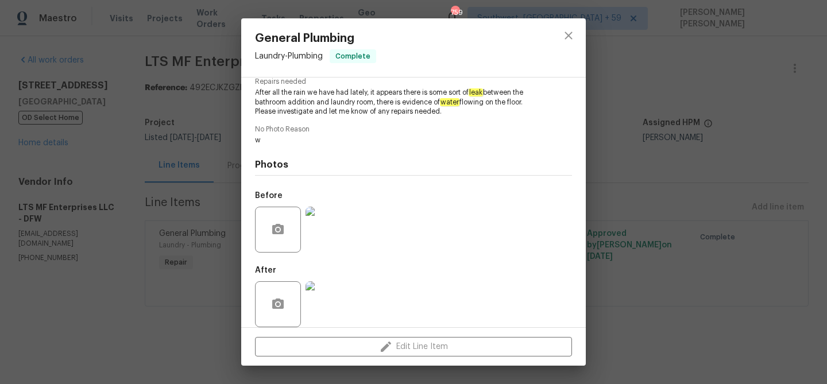
scroll to position [135, 0]
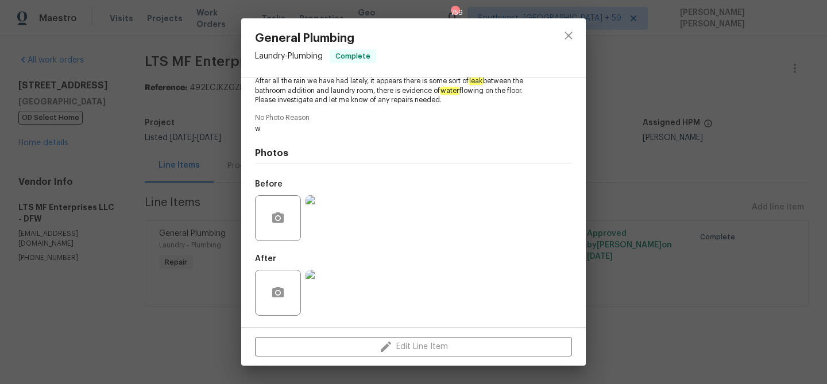
click at [331, 234] on img at bounding box center [329, 218] width 46 height 46
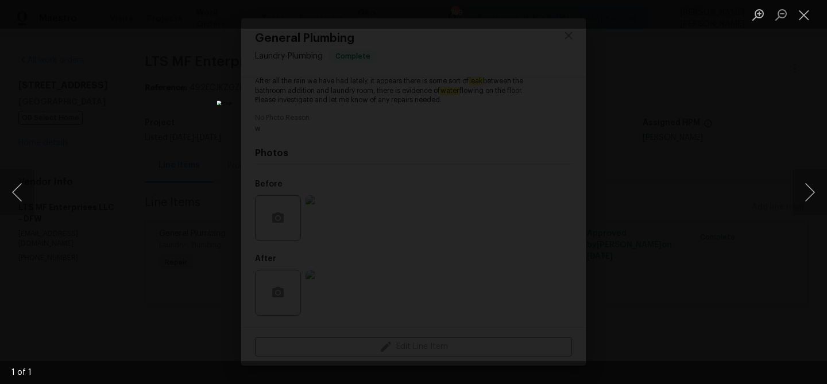
click at [767, 219] on div "Lightbox" at bounding box center [413, 192] width 827 height 384
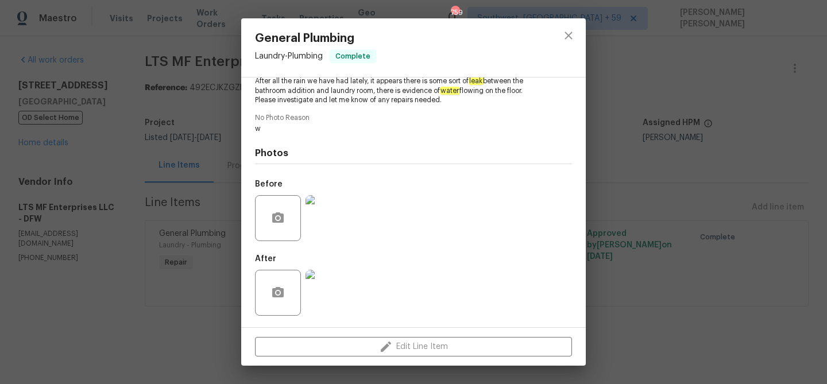
click at [332, 295] on img at bounding box center [329, 293] width 46 height 46
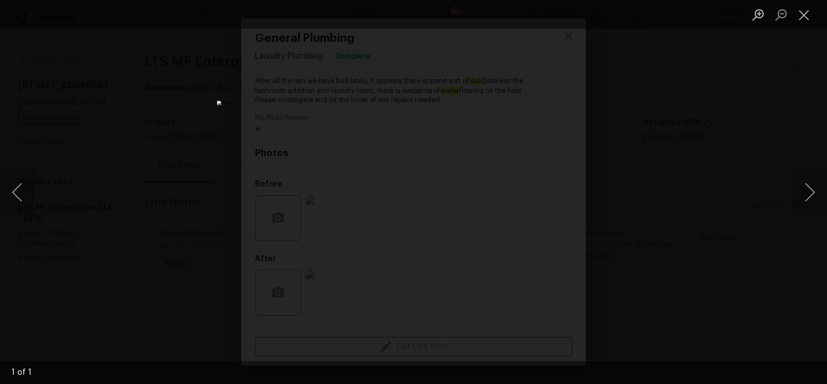
click at [649, 215] on div "Lightbox" at bounding box center [413, 192] width 827 height 384
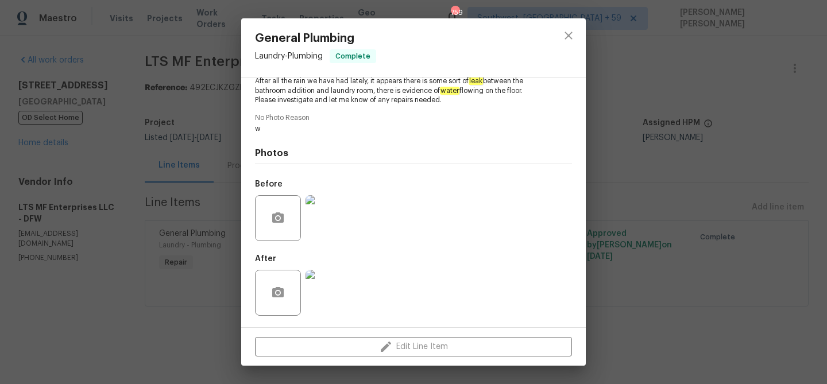
click at [649, 215] on div "General Plumbing Laundry - Plumbing Complete Vendor LTS MF Enterprises LLC Acco…" at bounding box center [413, 192] width 827 height 384
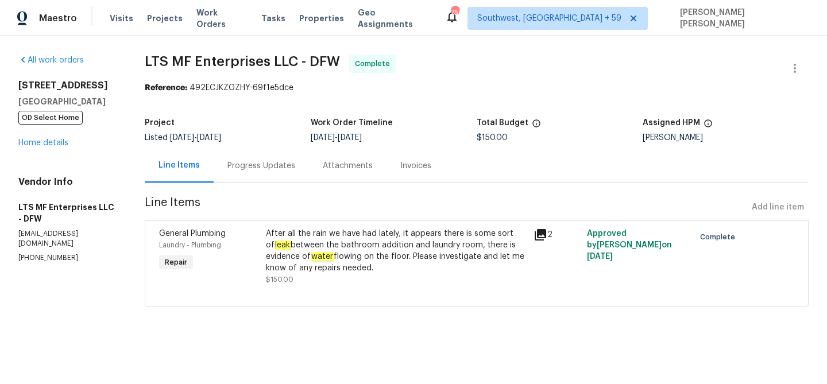
click at [321, 244] on div "After all the rain we have had lately, it appears there is some sort of leak be…" at bounding box center [396, 251] width 261 height 46
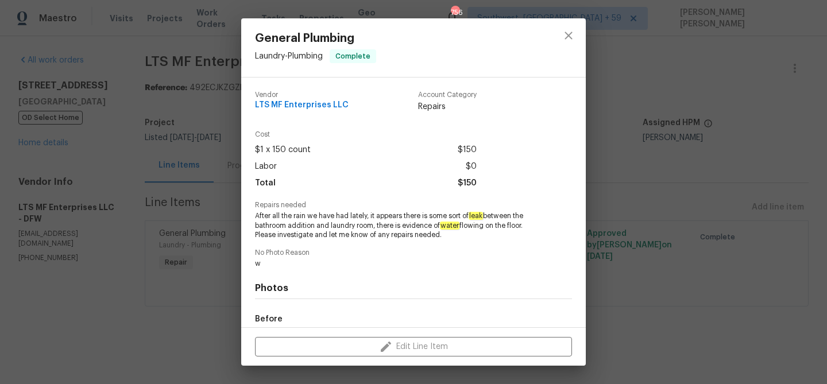
click at [503, 215] on span "After all the rain we have had lately, it appears there is some sort of leak be…" at bounding box center [397, 225] width 285 height 29
click at [365, 223] on span "After all the rain we have had lately, it appears there is some sort of leak be…" at bounding box center [397, 225] width 285 height 29
copy span "between the bathroom addition and laundry room"
click at [176, 26] on div "General Plumbing Laundry - Plumbing Complete Vendor LTS MF Enterprises LLC Acco…" at bounding box center [413, 192] width 827 height 384
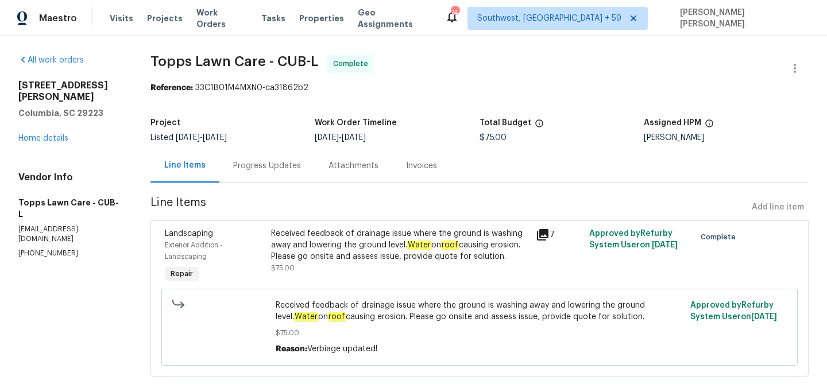
click at [269, 164] on div "Progress Updates" at bounding box center [267, 165] width 68 height 11
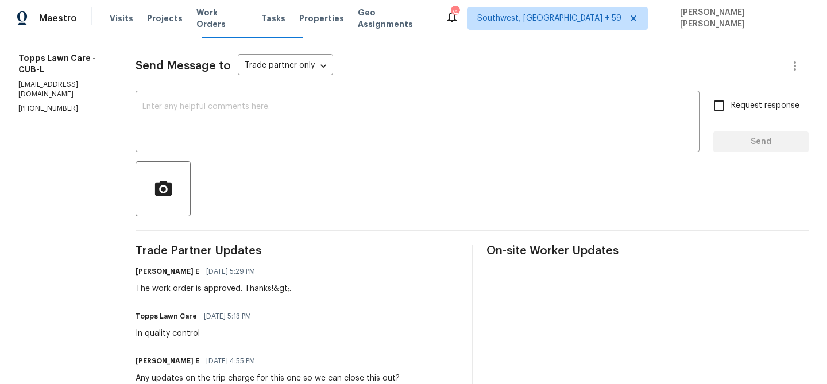
scroll to position [136, 0]
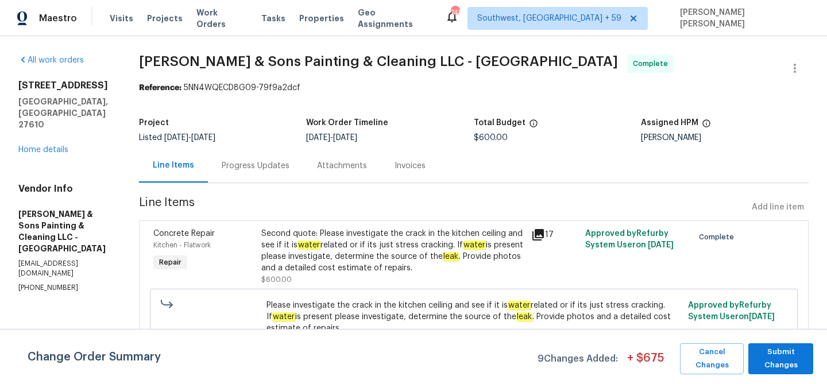
click at [260, 179] on div "Progress Updates" at bounding box center [255, 166] width 95 height 34
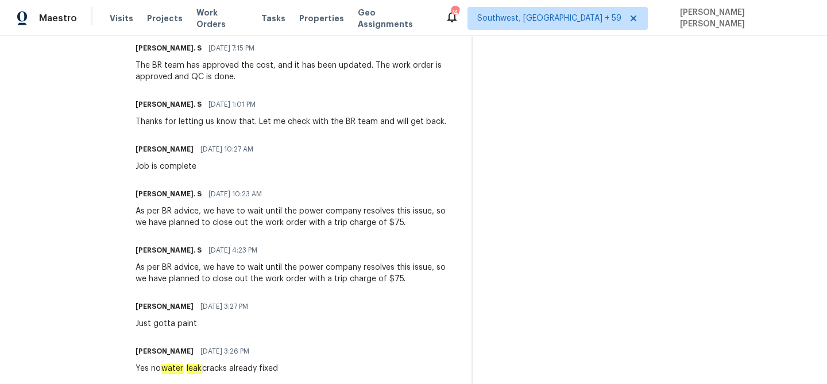
scroll to position [272, 0]
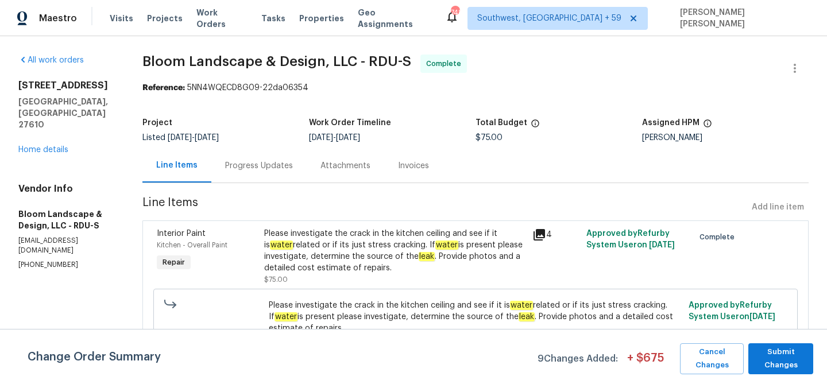
click at [266, 158] on div "Progress Updates" at bounding box center [258, 166] width 95 height 34
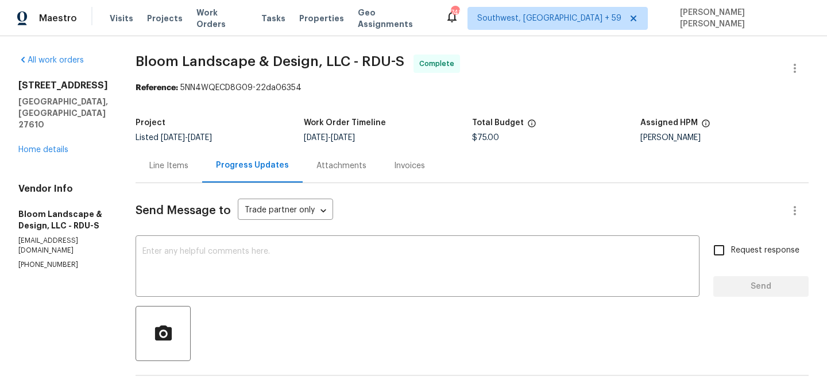
click at [183, 160] on div "Line Items" at bounding box center [168, 165] width 39 height 11
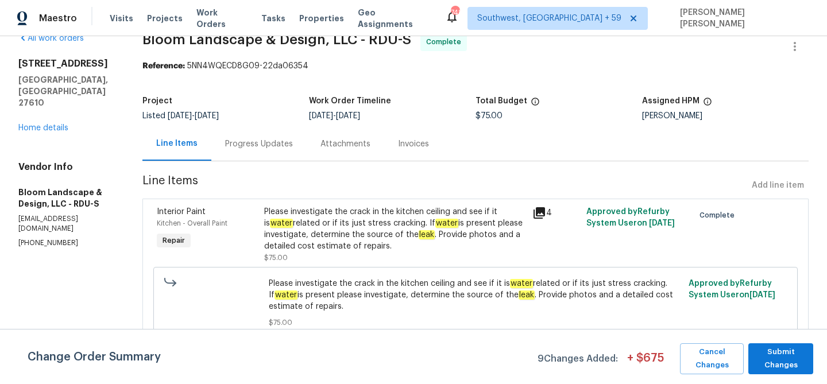
scroll to position [24, 0]
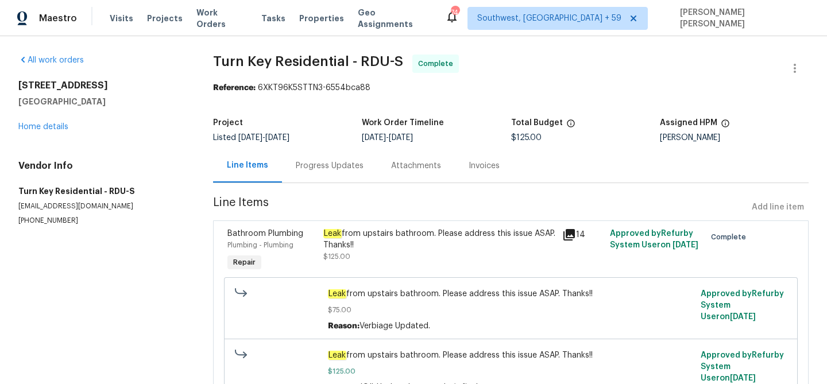
click at [315, 171] on div "Progress Updates" at bounding box center [330, 165] width 68 height 11
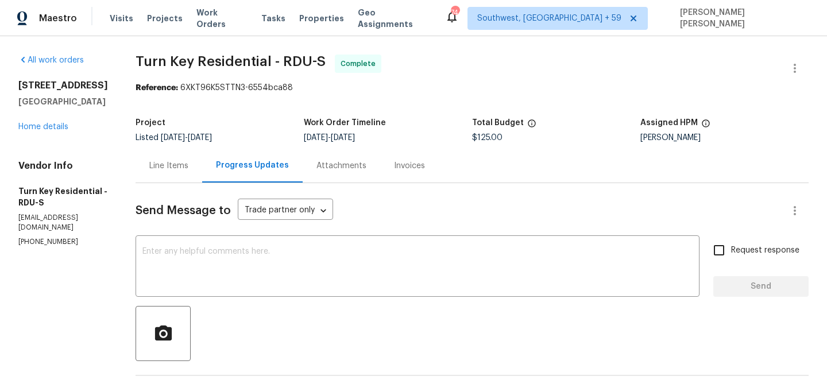
click at [195, 158] on div "Line Items" at bounding box center [169, 166] width 67 height 34
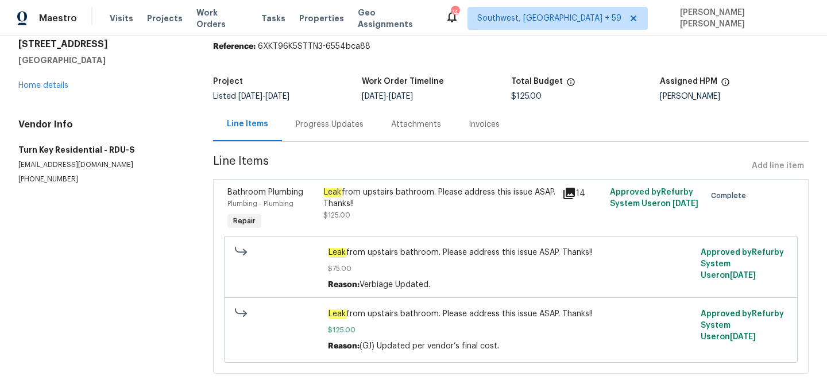
scroll to position [64, 0]
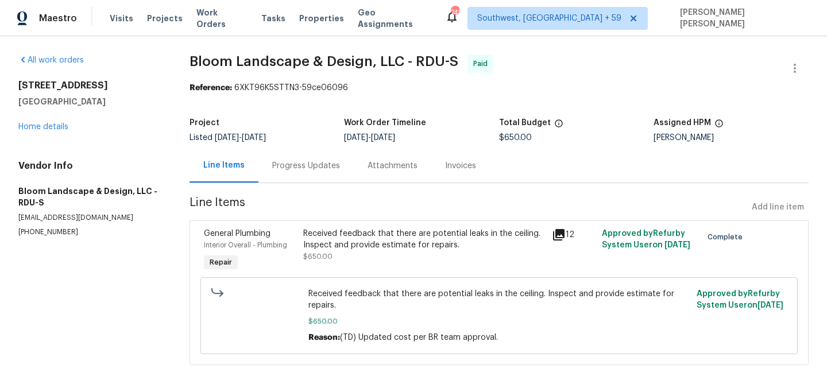
click at [308, 169] on div "Progress Updates" at bounding box center [306, 165] width 68 height 11
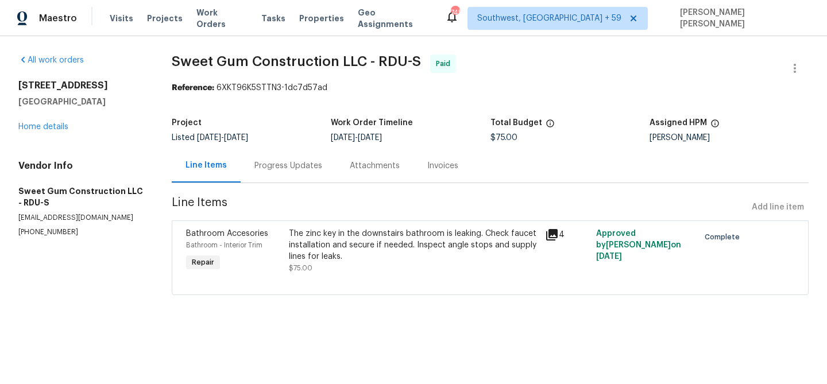
click at [263, 171] on div "Progress Updates" at bounding box center [288, 165] width 68 height 11
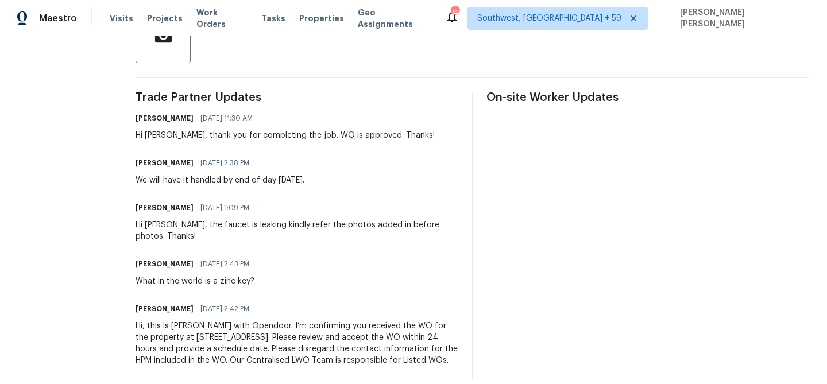
scroll to position [324, 0]
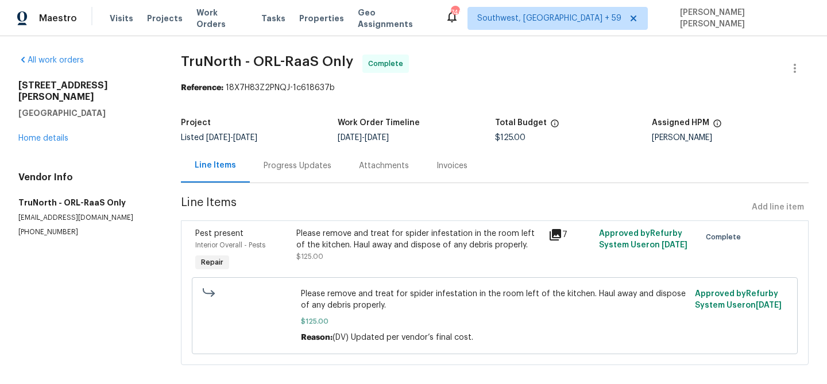
click at [415, 245] on div "Please remove and treat for spider infestation in the room left of the kitchen.…" at bounding box center [419, 239] width 246 height 23
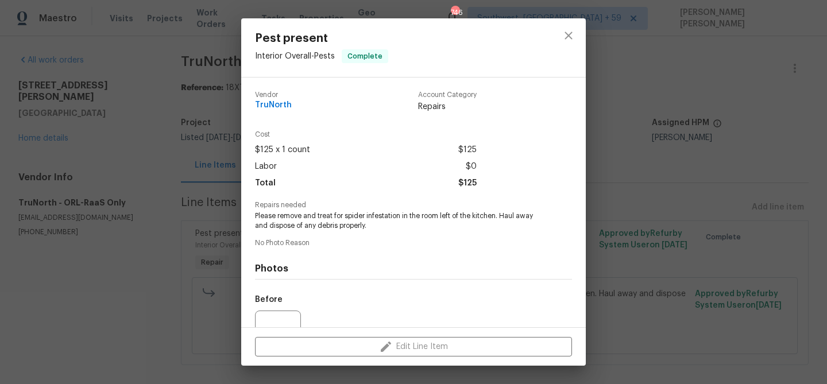
click at [351, 215] on span "Please remove and treat for spider infestation in the room left of the kitchen.…" at bounding box center [397, 221] width 285 height 20
click at [353, 219] on span "Please remove and treat for spider infestation in the room left of the kitchen.…" at bounding box center [397, 221] width 285 height 20
click at [481, 216] on span "Please remove and treat for spider infestation in the room left of the kitchen.…" at bounding box center [397, 221] width 285 height 20
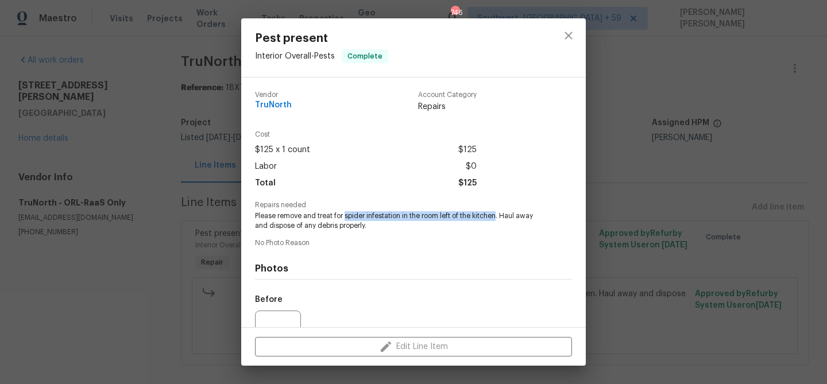
copy span "spider infestation in the room left of the kitchen"
drag, startPoint x: 293, startPoint y: 106, endPoint x: 255, endPoint y: 106, distance: 37.9
click at [255, 106] on div "Vendor TruNorth Account Category Repairs" at bounding box center [366, 101] width 222 height 21
copy span "TruNorth"
click at [755, 108] on div "Pest present Interior Overall - Pests Complete Vendor TruNorth Account Category…" at bounding box center [413, 192] width 827 height 384
